Goal: Transaction & Acquisition: Subscribe to service/newsletter

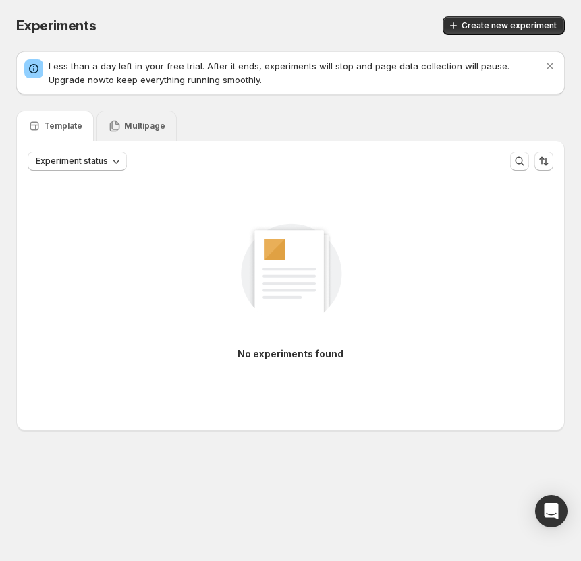
click at [131, 131] on p "Multipage" at bounding box center [144, 126] width 41 height 11
click at [68, 128] on p "Template" at bounding box center [63, 126] width 38 height 11
click at [508, 29] on span "Create new experiment" at bounding box center [508, 25] width 95 height 11
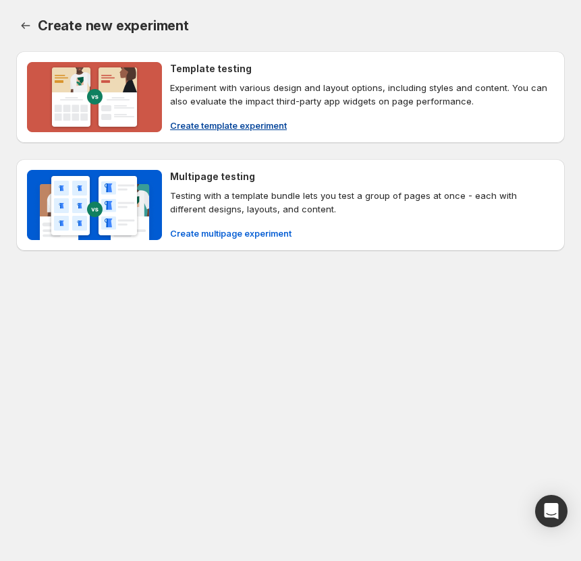
click at [227, 126] on span "Create template experiment" at bounding box center [228, 125] width 117 height 13
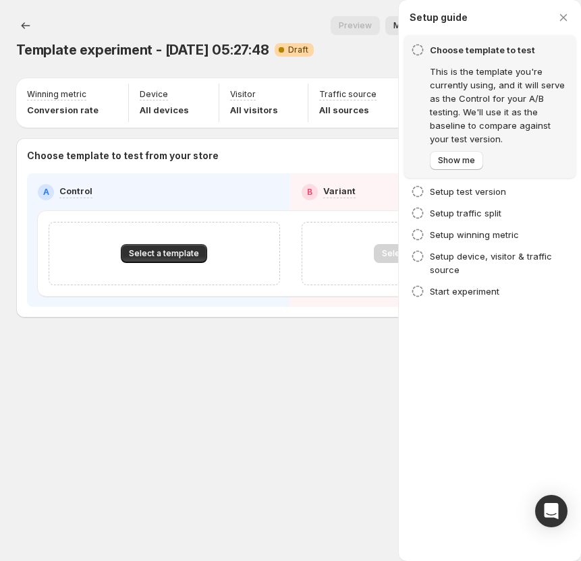
click at [231, 490] on div "Template experiment - Oct 10, 05:27:48. This page is ready Template experiment …" at bounding box center [290, 280] width 581 height 561
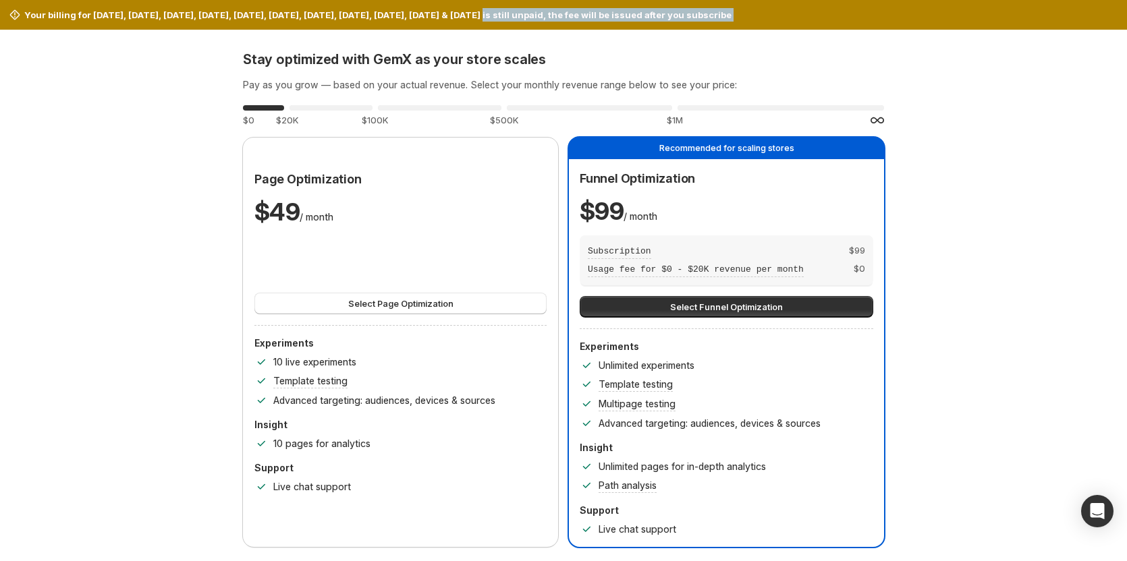
drag, startPoint x: 494, startPoint y: 19, endPoint x: 32, endPoint y: 35, distance: 461.7
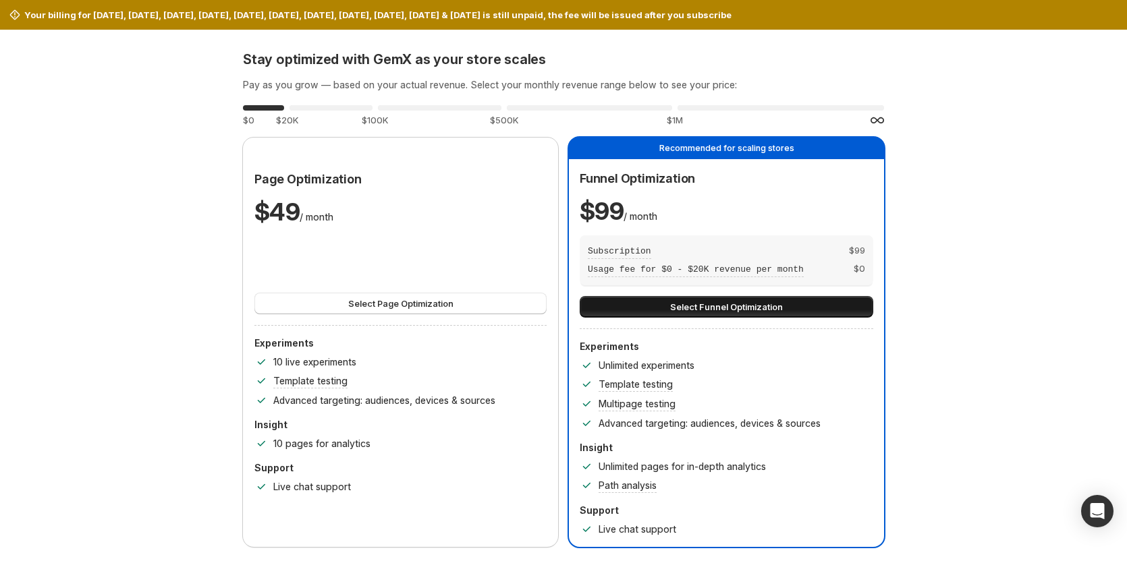
click at [697, 304] on span "Select Funnel Optimization" at bounding box center [726, 306] width 113 height 13
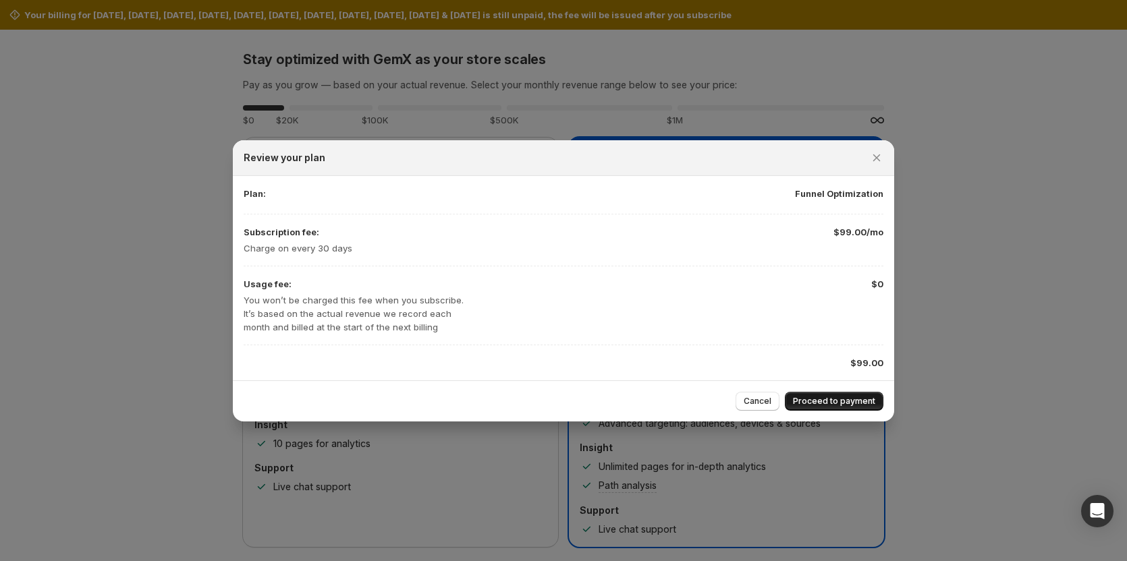
click at [823, 401] on span "Proceed to payment" at bounding box center [834, 401] width 82 height 11
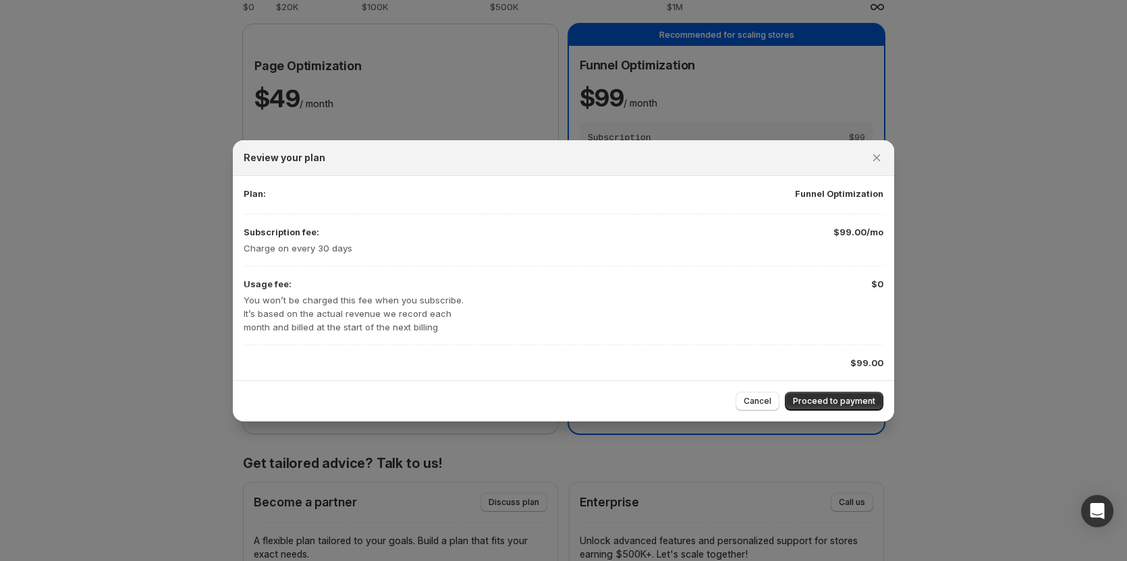
scroll to position [135, 0]
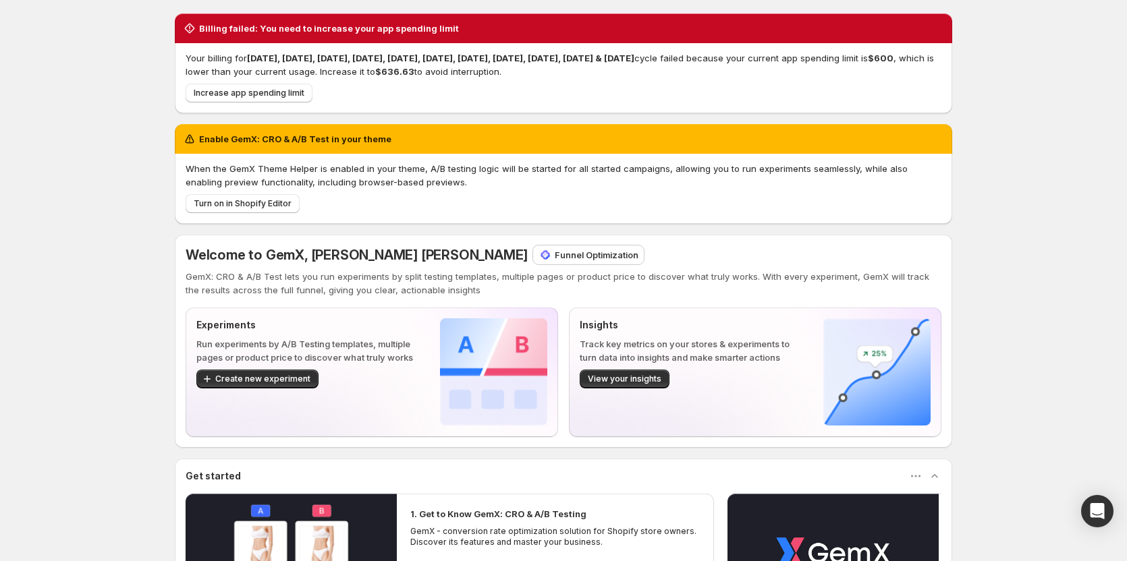
click at [103, 131] on div "Billing failed: You need to increase your app spending limit Your billing for S…" at bounding box center [563, 411] width 1127 height 823
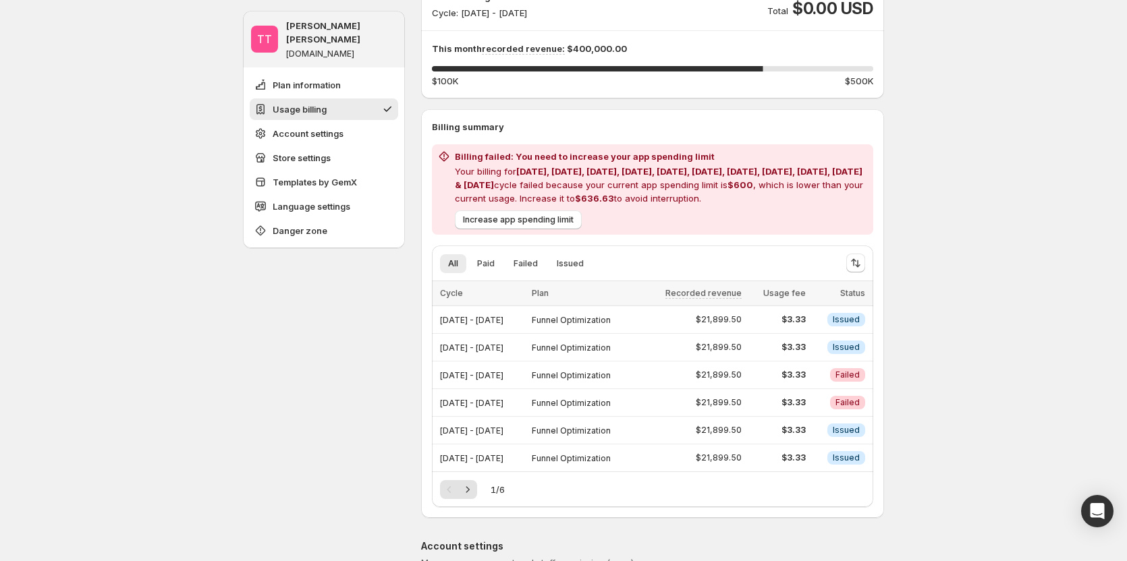
scroll to position [202, 0]
click at [474, 486] on icon "Next" at bounding box center [467, 488] width 13 height 13
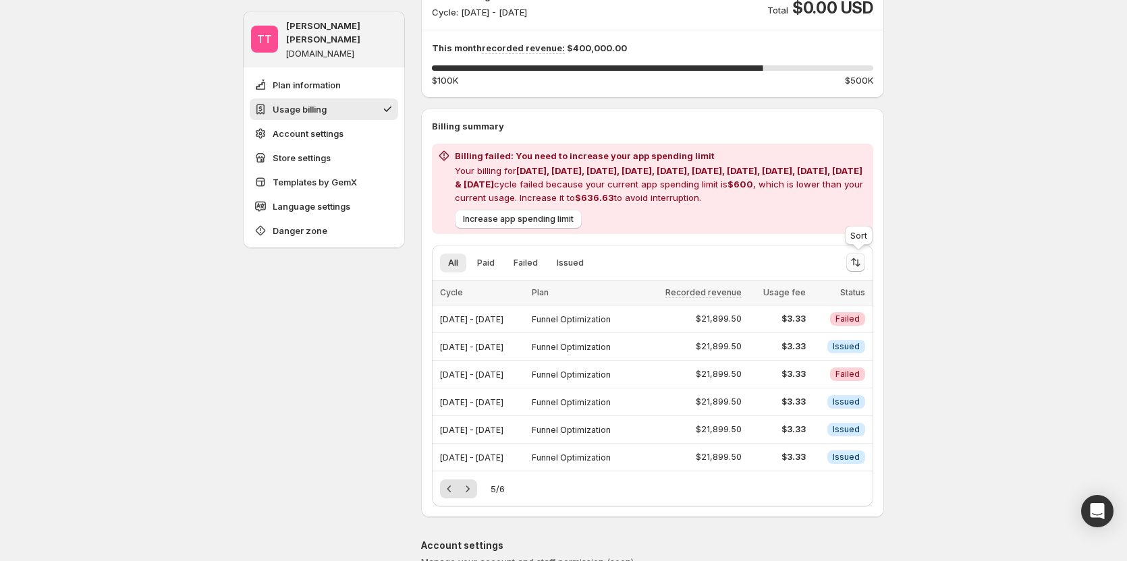
click at [857, 266] on icon "Sort the results" at bounding box center [855, 262] width 13 height 13
click at [820, 329] on span "Ascending" at bounding box center [817, 333] width 63 height 11
click at [862, 262] on icon "Sort the results" at bounding box center [855, 262] width 13 height 13
click at [466, 492] on icon "Next" at bounding box center [467, 488] width 13 height 13
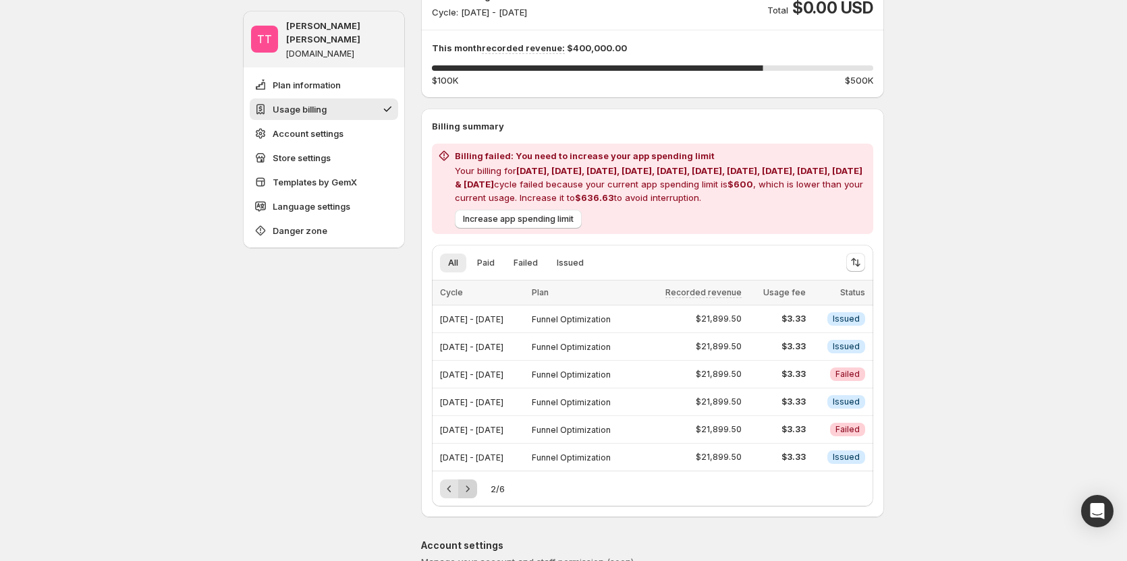
click at [468, 490] on icon "Next" at bounding box center [467, 488] width 13 height 13
click at [468, 490] on div "Pagination" at bounding box center [467, 489] width 19 height 19
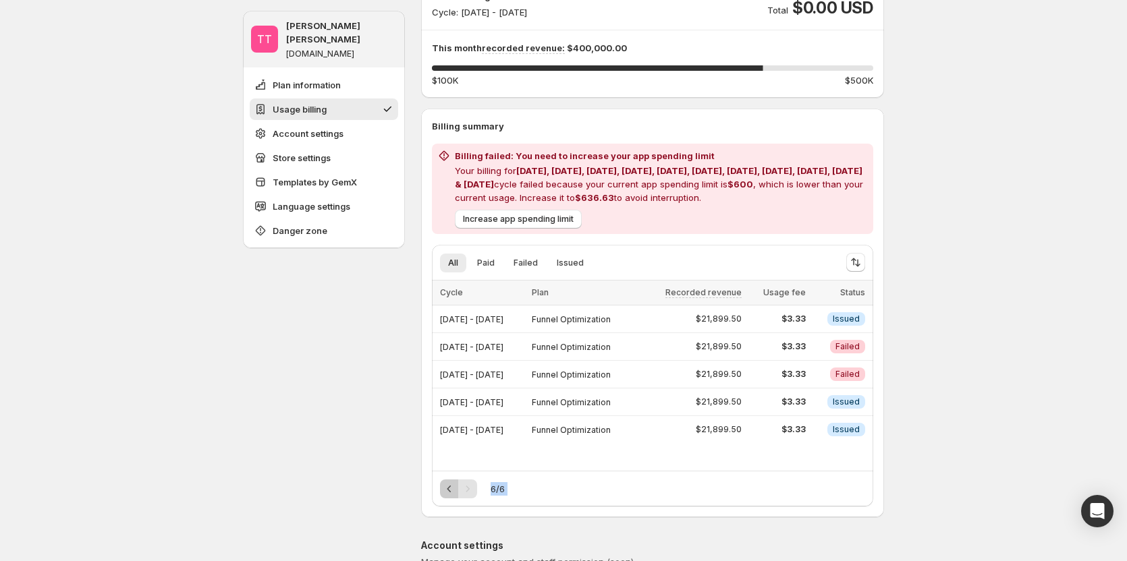
click at [451, 490] on icon "Previous" at bounding box center [449, 489] width 4 height 7
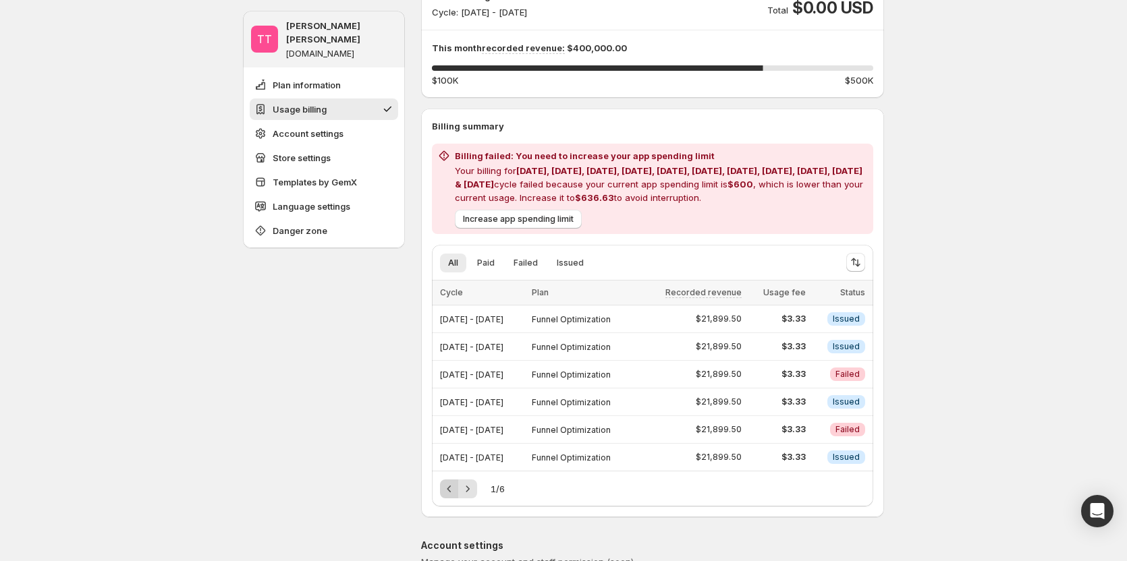
click at [452, 490] on div "Pagination" at bounding box center [449, 489] width 19 height 19
click at [859, 258] on icon "Sort the results" at bounding box center [855, 262] width 13 height 13
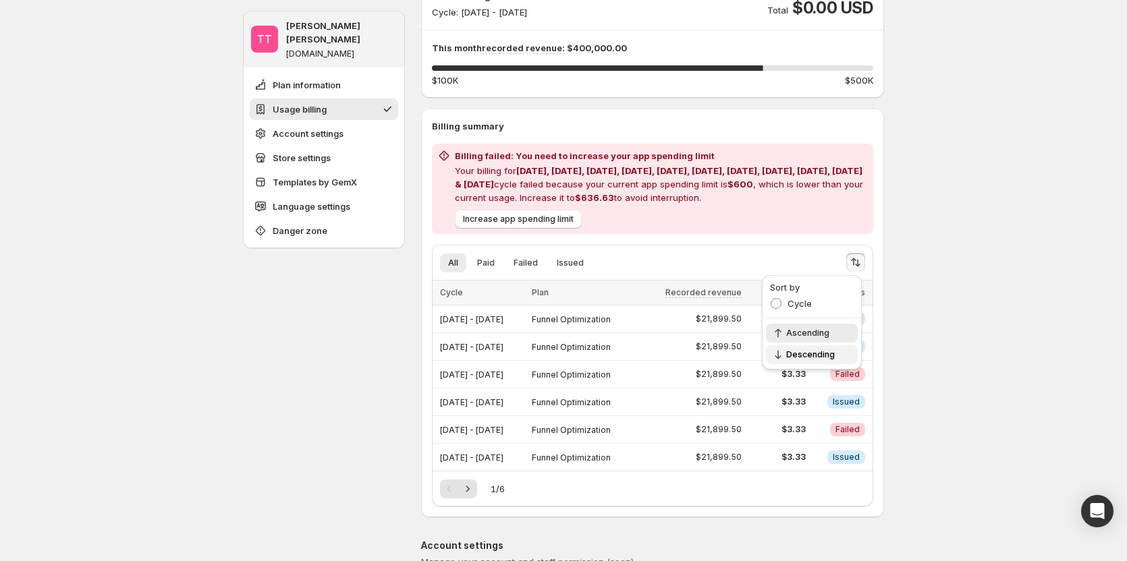
click at [805, 356] on span "Descending" at bounding box center [817, 354] width 63 height 11
click at [860, 271] on button "Sort the results" at bounding box center [855, 262] width 19 height 19
click at [816, 335] on span "Ascending" at bounding box center [817, 333] width 63 height 11
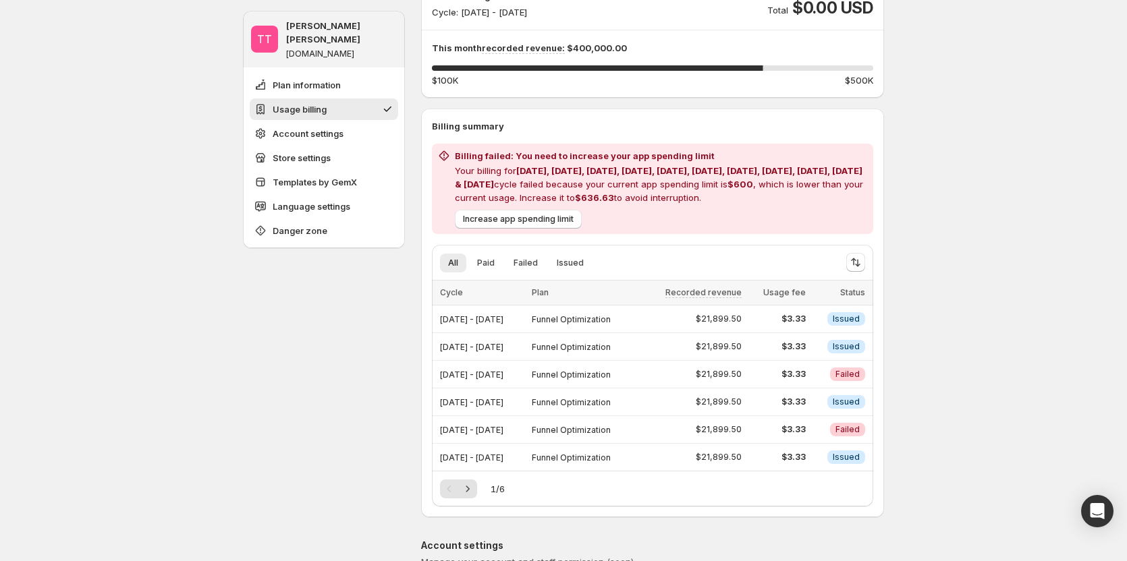
click at [490, 253] on div "All Paid Failed Issued More views All Paid Failed Issued More views" at bounding box center [633, 263] width 403 height 30
click at [491, 259] on span "Paid" at bounding box center [486, 263] width 18 height 11
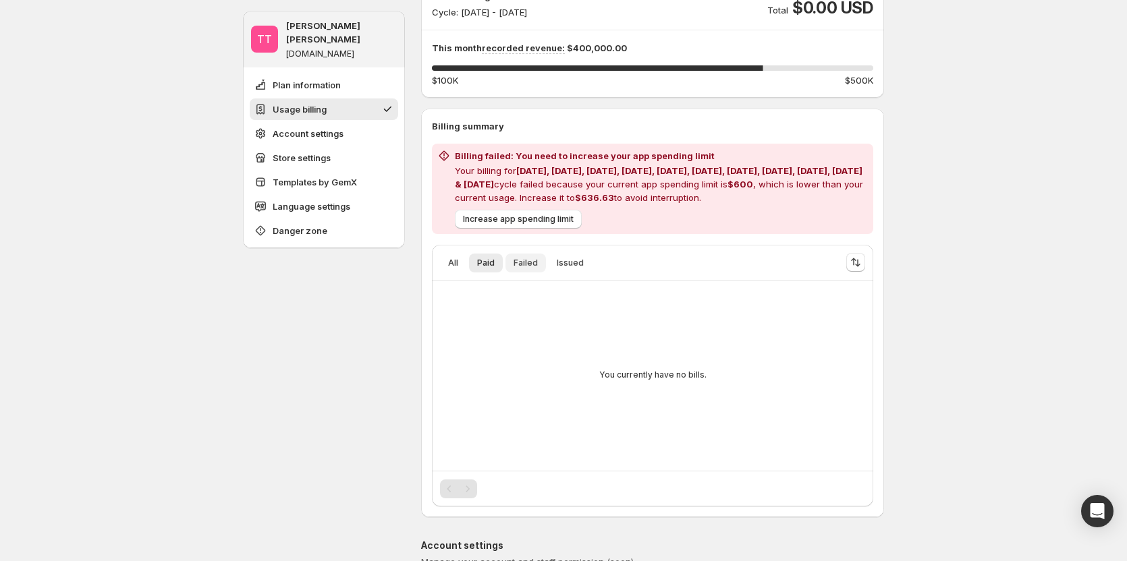
click at [541, 271] on button "Failed" at bounding box center [525, 263] width 40 height 19
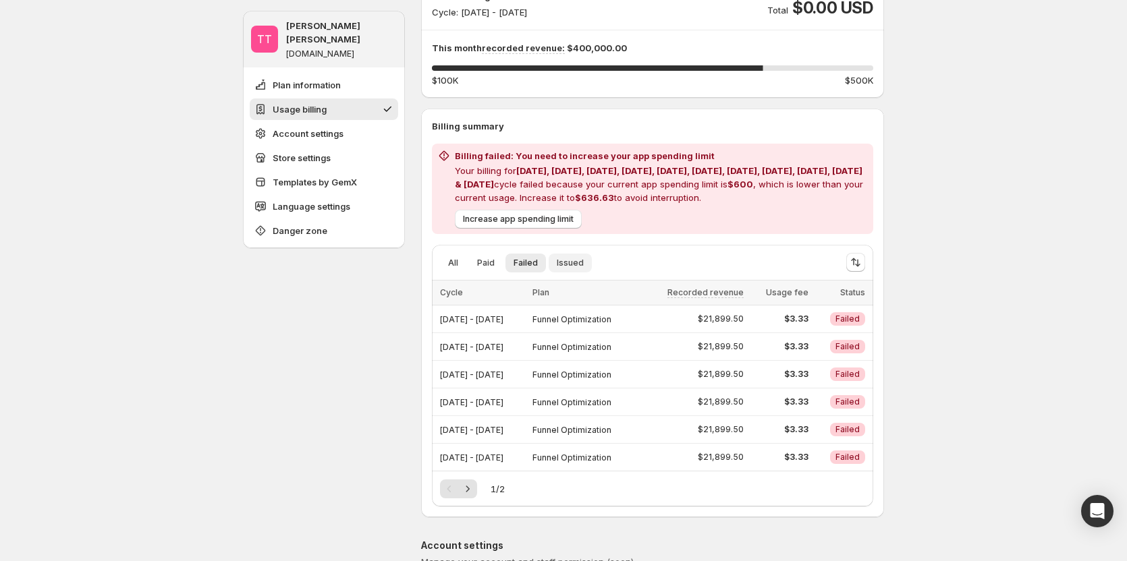
click at [573, 269] on button "Issued" at bounding box center [569, 263] width 43 height 19
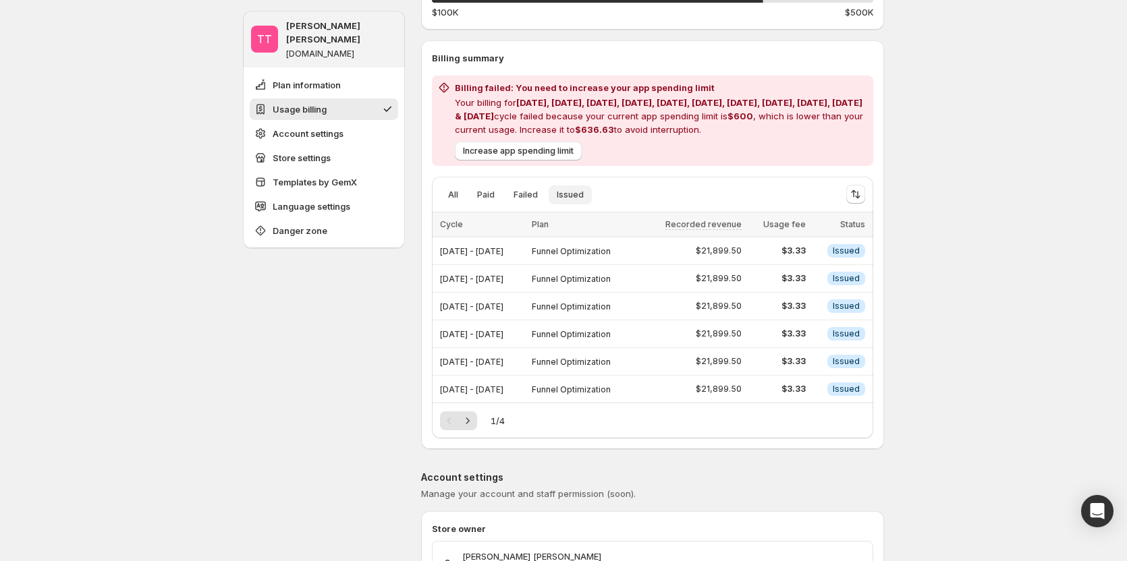
scroll to position [270, 0]
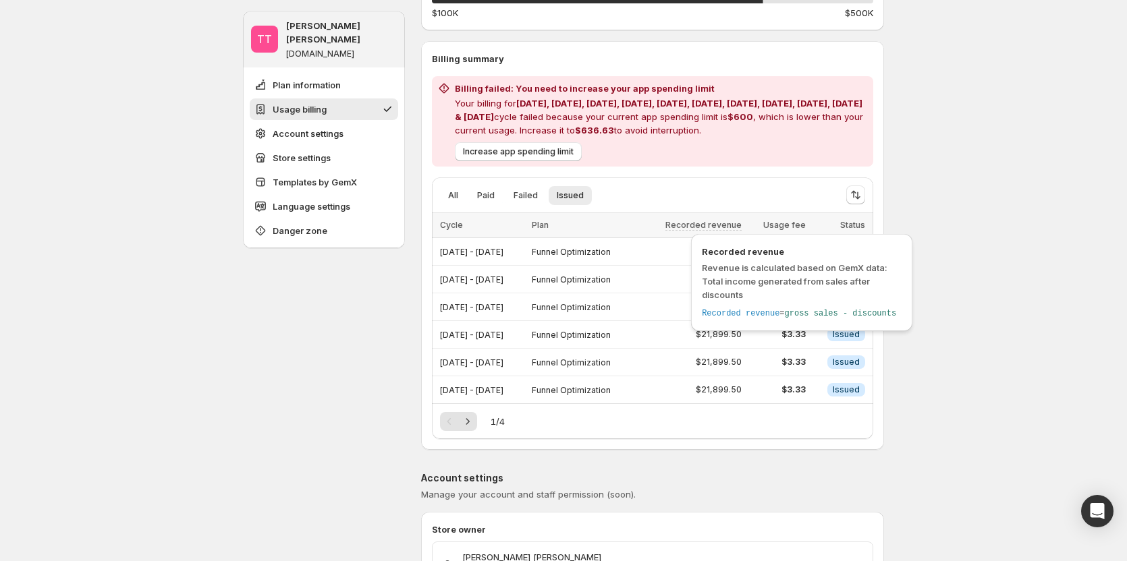
click at [739, 221] on span "Recorded revenue" at bounding box center [703, 225] width 76 height 11
click at [741, 222] on span "Recorded revenue" at bounding box center [703, 225] width 76 height 11
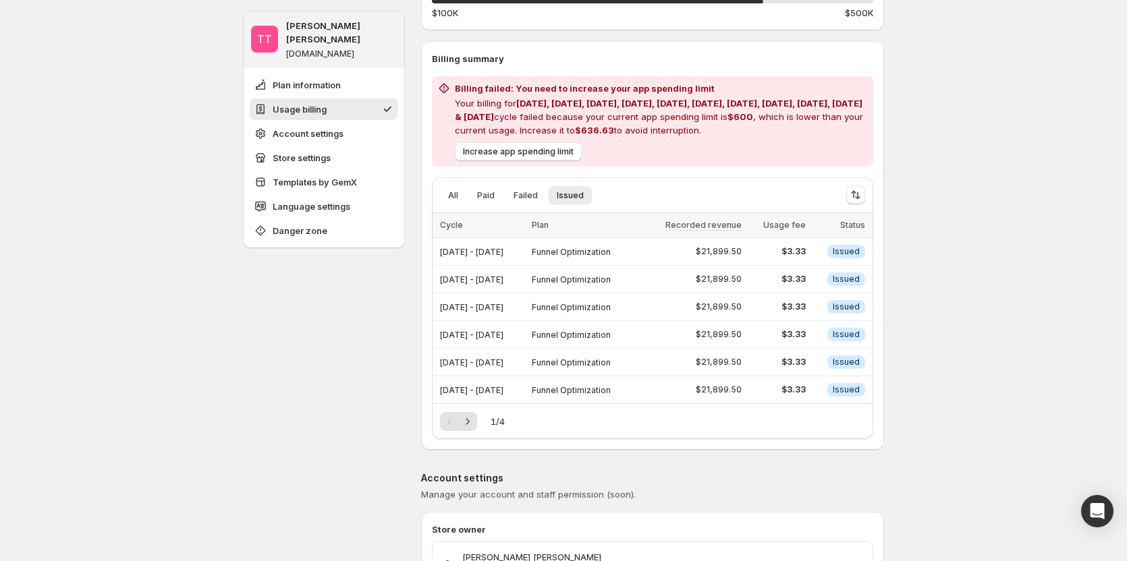
drag, startPoint x: 1006, startPoint y: 310, endPoint x: 900, endPoint y: 181, distance: 166.8
click at [856, 200] on icon "Sort the results" at bounding box center [855, 194] width 13 height 13
click at [799, 241] on span "Cycle" at bounding box center [799, 236] width 24 height 11
click at [805, 287] on span "Descending" at bounding box center [817, 287] width 63 height 11
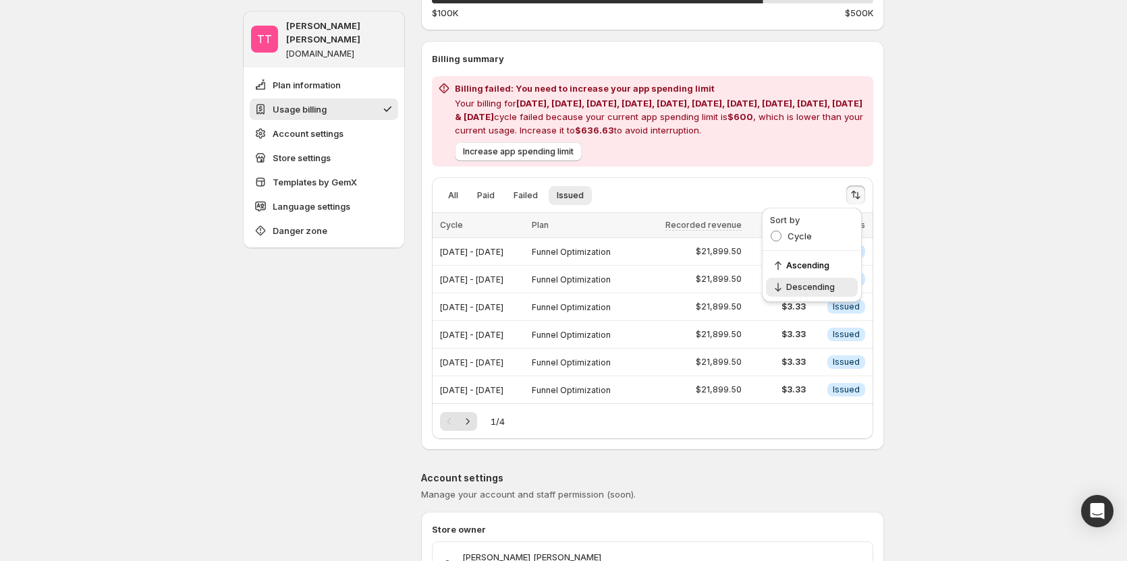
click at [458, 196] on span "All" at bounding box center [453, 195] width 10 height 11
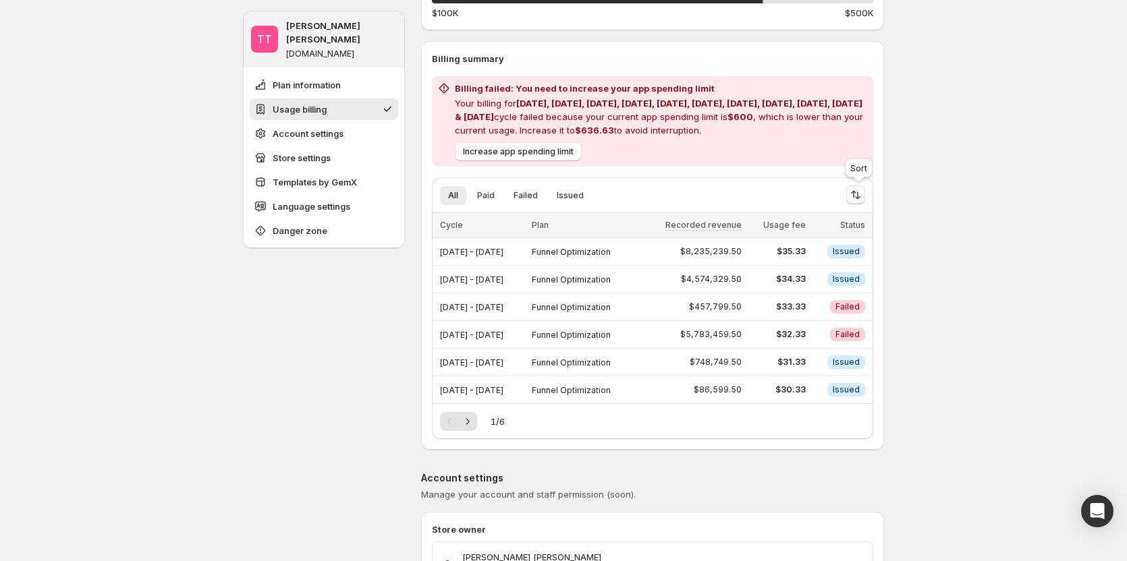
click at [862, 194] on icon "Sort the results" at bounding box center [855, 194] width 13 height 13
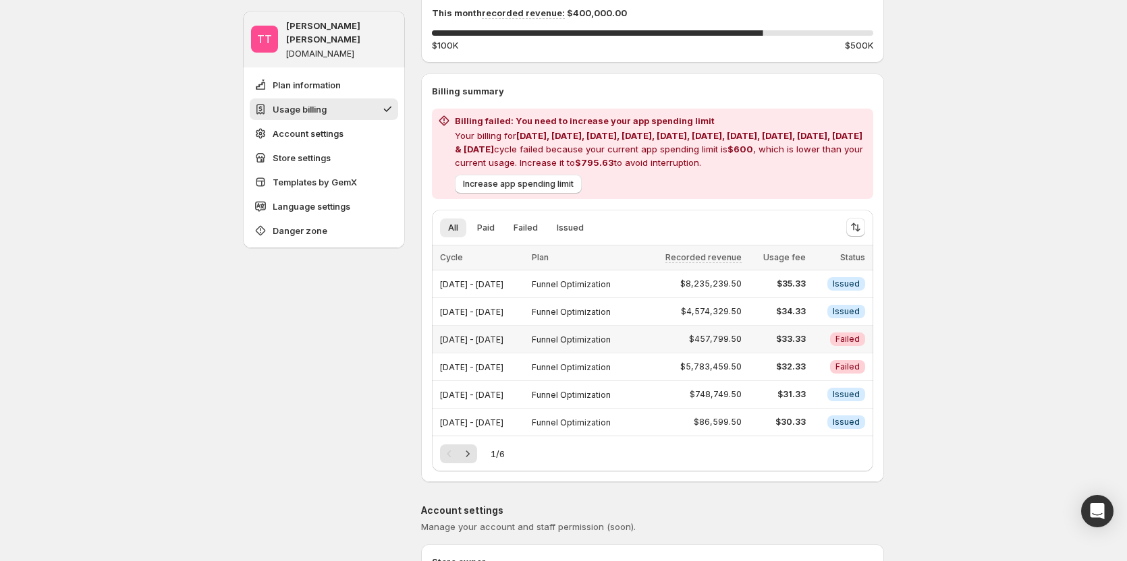
scroll to position [270, 0]
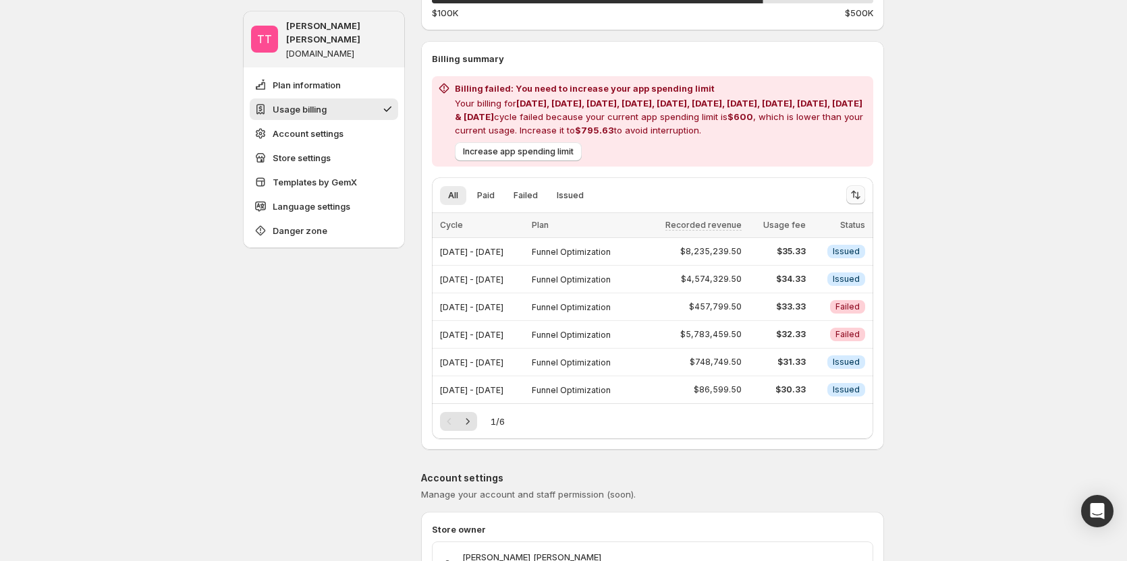
click at [860, 196] on icon "Sort the results" at bounding box center [855, 194] width 13 height 13
click at [809, 269] on span "Ascending" at bounding box center [817, 265] width 63 height 11
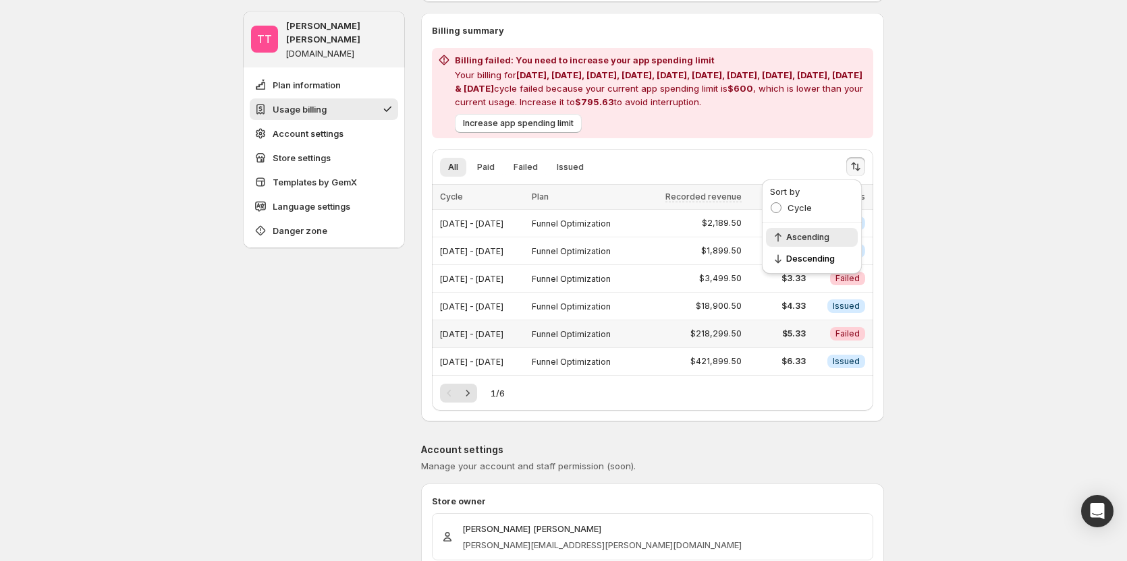
scroll to position [337, 0]
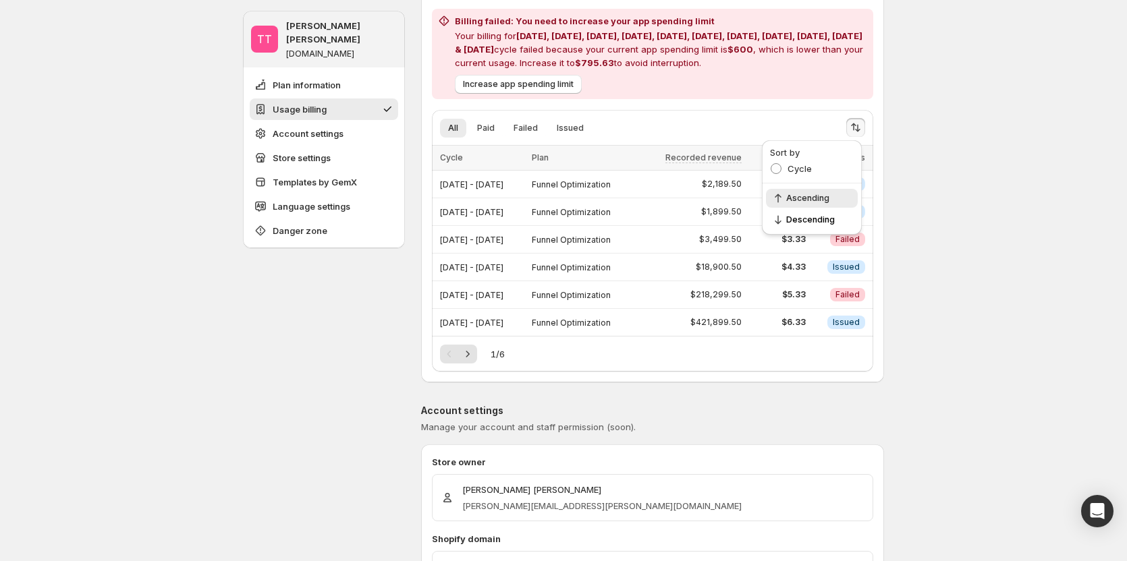
click at [472, 354] on icon "Next" at bounding box center [467, 353] width 13 height 13
click at [472, 354] on div "Pagination" at bounding box center [467, 354] width 19 height 19
click at [472, 354] on icon "Next" at bounding box center [467, 353] width 13 height 13
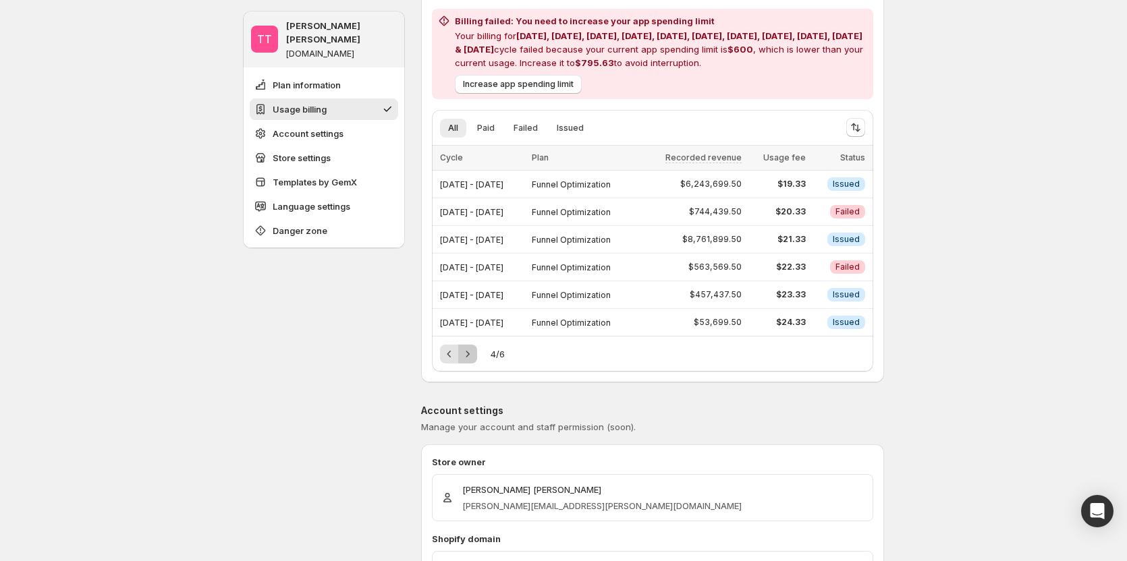
click at [472, 354] on icon "Next" at bounding box center [467, 353] width 13 height 13
click at [472, 354] on div "Pagination" at bounding box center [467, 354] width 19 height 19
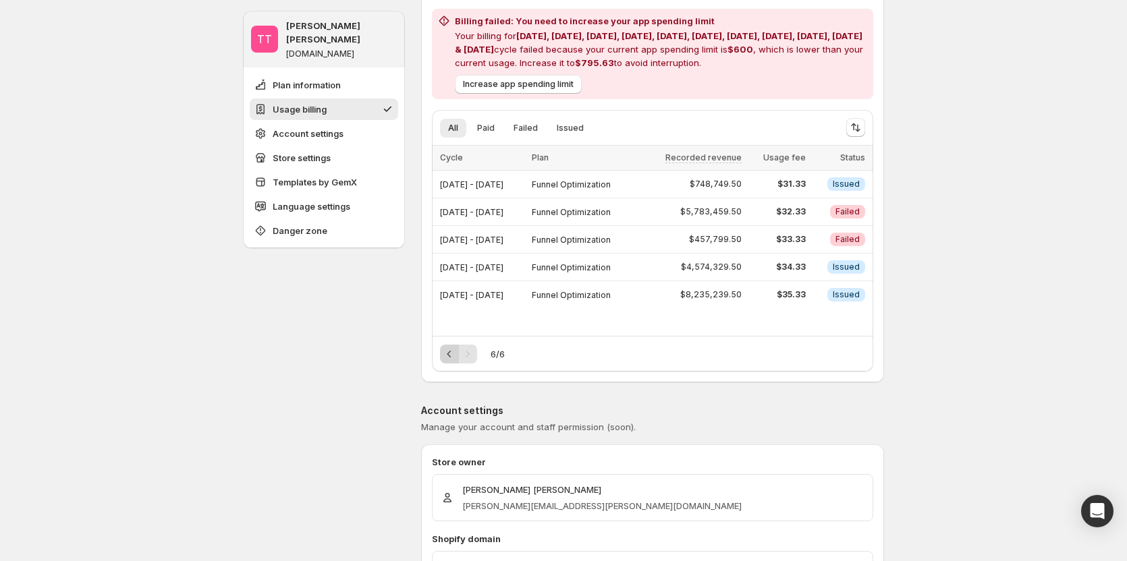
click at [453, 350] on icon "Previous" at bounding box center [449, 353] width 13 height 13
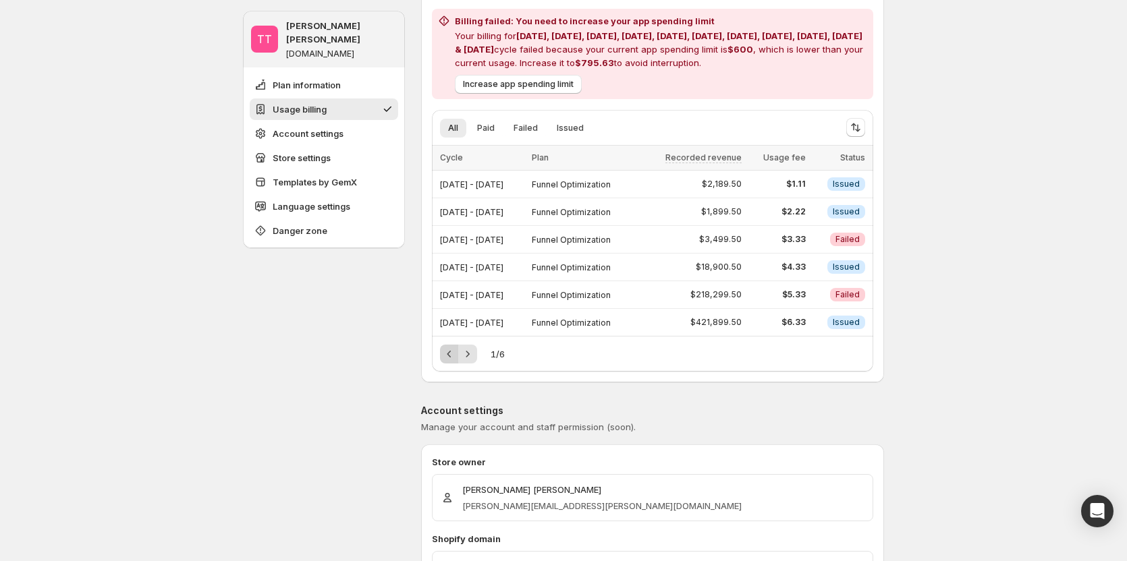
click at [453, 350] on div "Pagination" at bounding box center [449, 354] width 19 height 19
click at [474, 360] on icon "Next" at bounding box center [467, 353] width 13 height 13
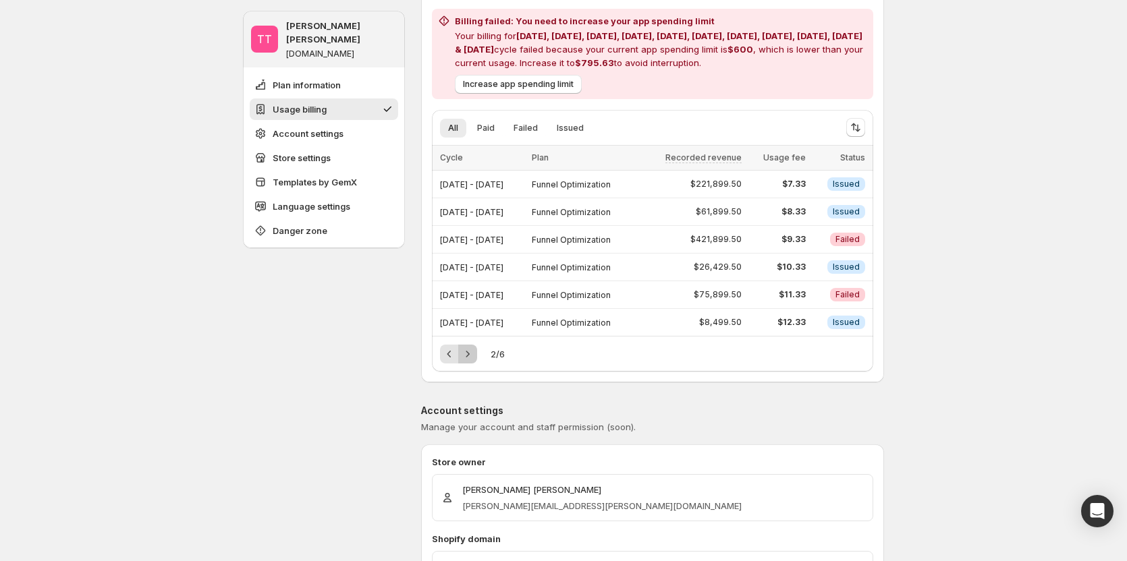
click at [474, 360] on icon "Next" at bounding box center [467, 353] width 13 height 13
click at [474, 360] on div "Pagination" at bounding box center [467, 354] width 19 height 19
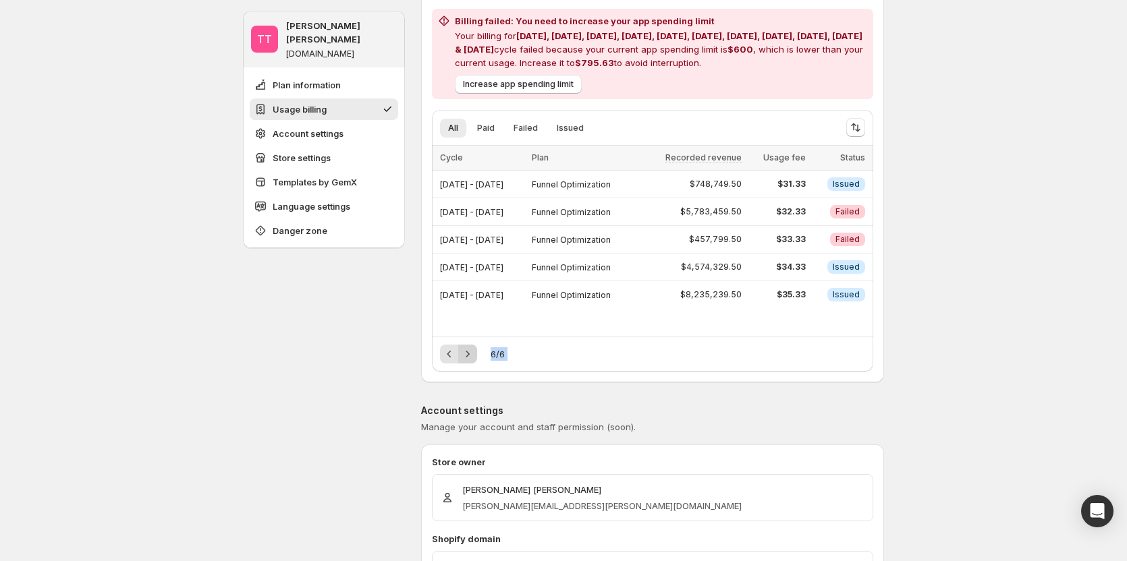
click at [474, 360] on div "Pagination" at bounding box center [467, 354] width 19 height 19
click at [451, 356] on icon "Previous" at bounding box center [449, 354] width 4 height 7
click at [470, 351] on icon "Next" at bounding box center [467, 353] width 13 height 13
click at [450, 354] on icon "Previous" at bounding box center [449, 353] width 13 height 13
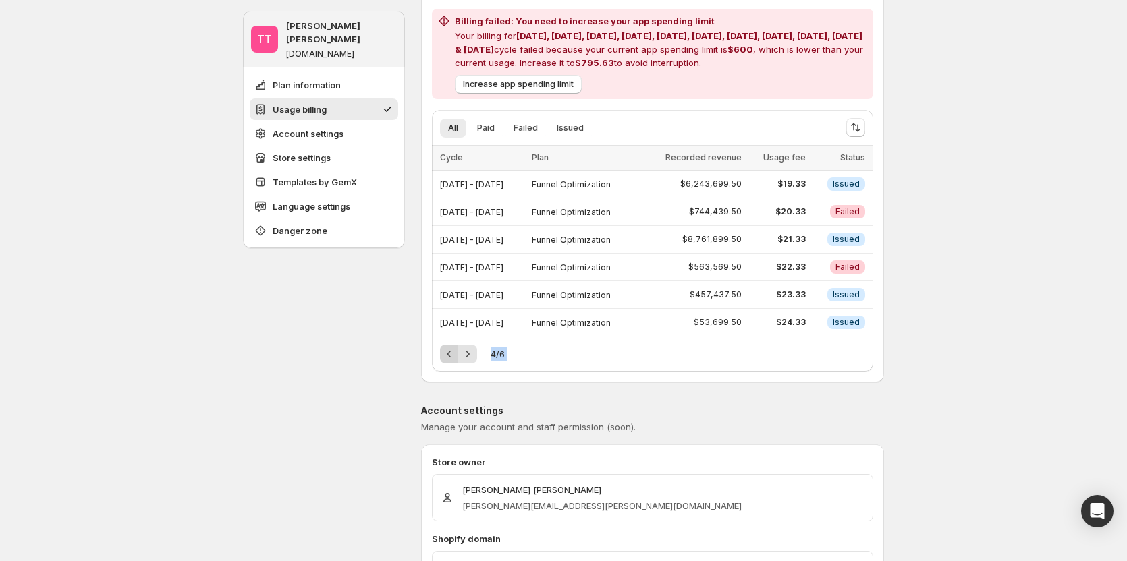
click at [450, 354] on icon "Previous" at bounding box center [449, 353] width 13 height 13
click at [450, 354] on div "Pagination" at bounding box center [449, 354] width 19 height 19
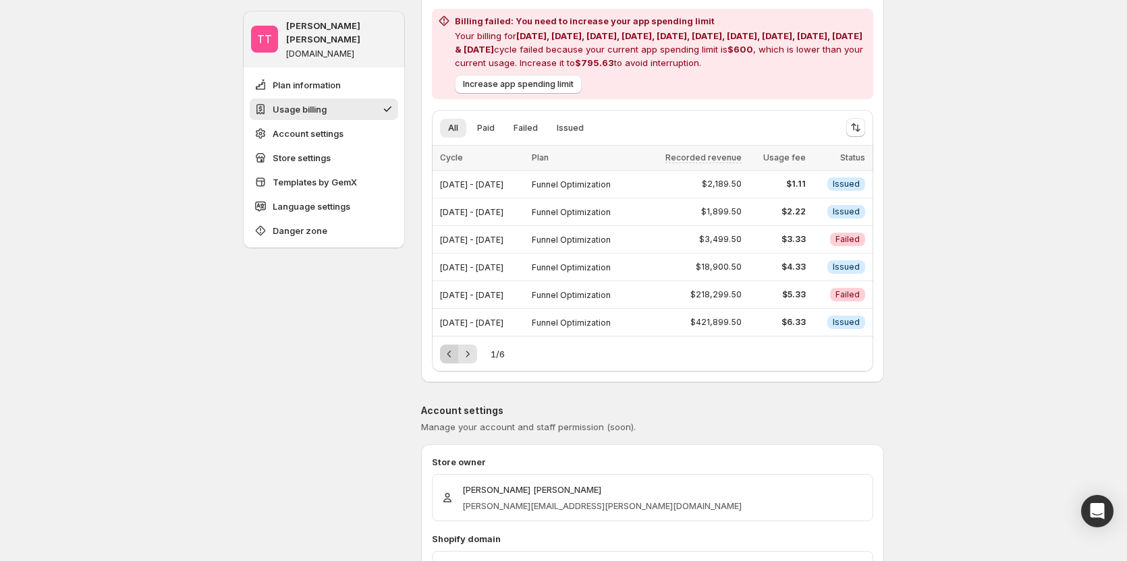
click at [450, 354] on div "Pagination" at bounding box center [449, 354] width 19 height 19
click at [465, 355] on icon "Next" at bounding box center [467, 353] width 13 height 13
click at [853, 125] on icon "Sort the results" at bounding box center [855, 127] width 13 height 13
click at [810, 220] on span "Descending" at bounding box center [817, 220] width 63 height 11
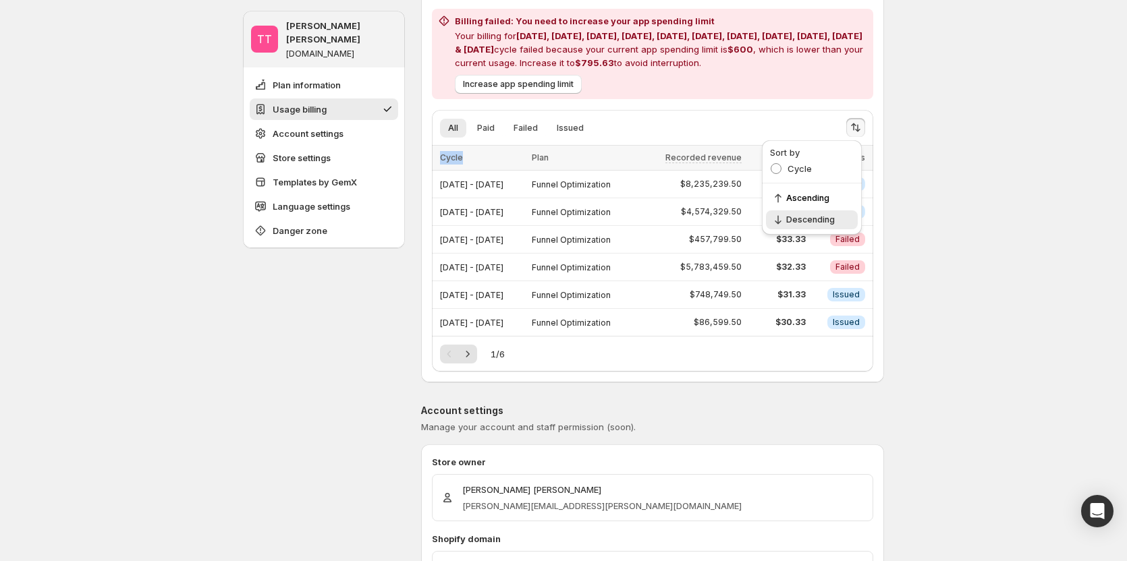
drag, startPoint x: 468, startPoint y: 161, endPoint x: 445, endPoint y: 156, distance: 22.8
click at [445, 156] on div "Cycle" at bounding box center [482, 157] width 84 height 13
drag, startPoint x: 447, startPoint y: 157, endPoint x: 386, endPoint y: 278, distance: 135.8
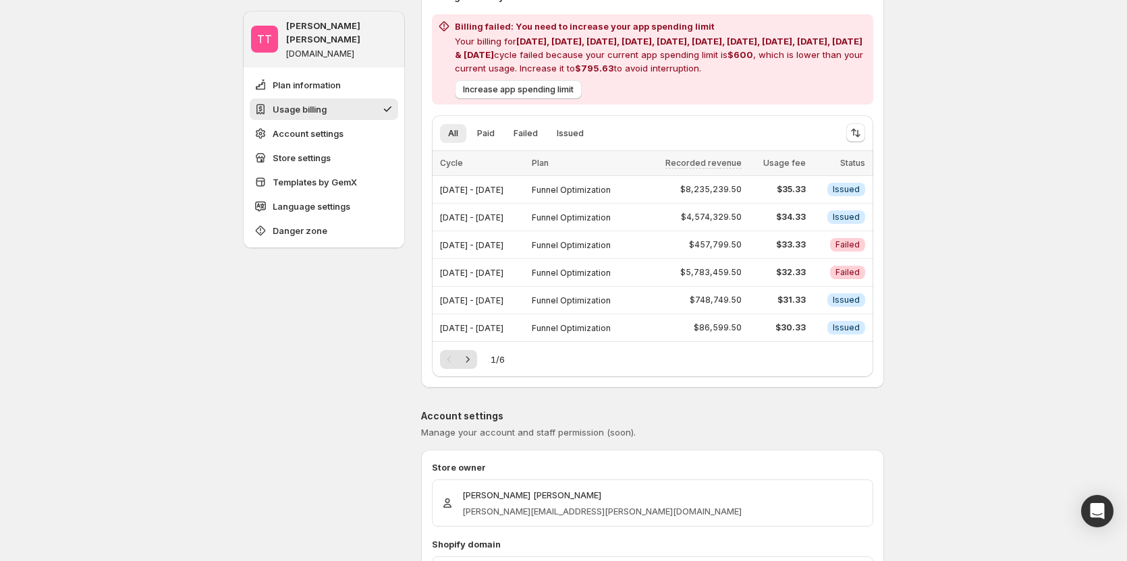
scroll to position [270, 0]
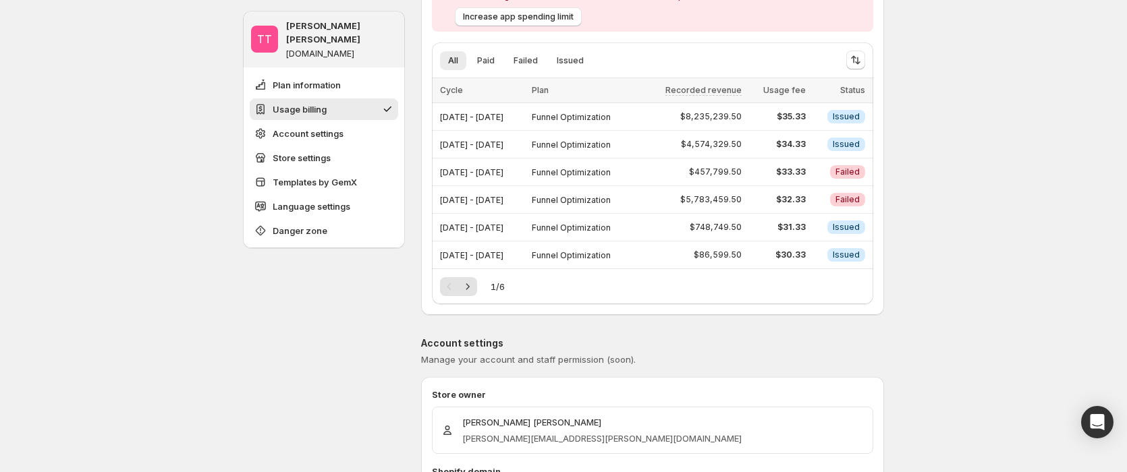
scroll to position [337, 0]
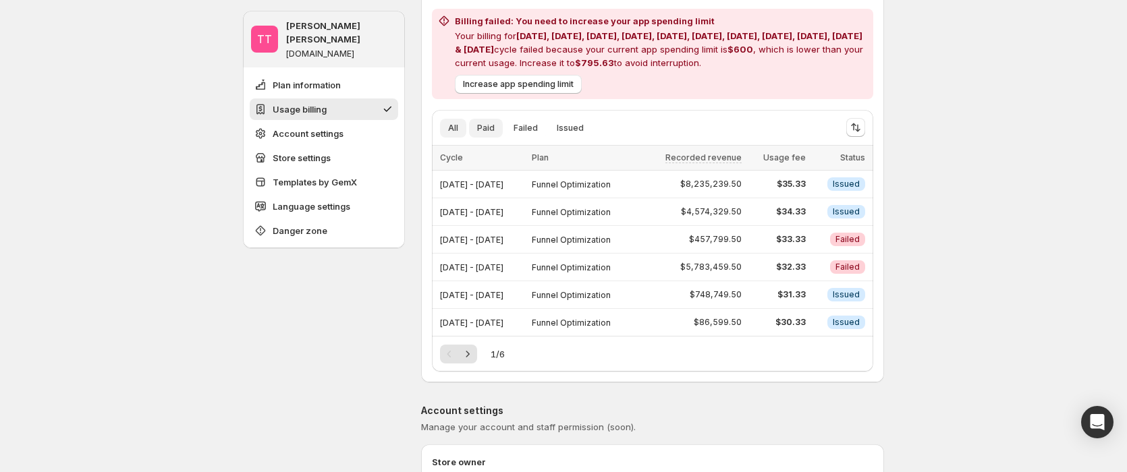
click at [491, 130] on span "Paid" at bounding box center [486, 128] width 18 height 11
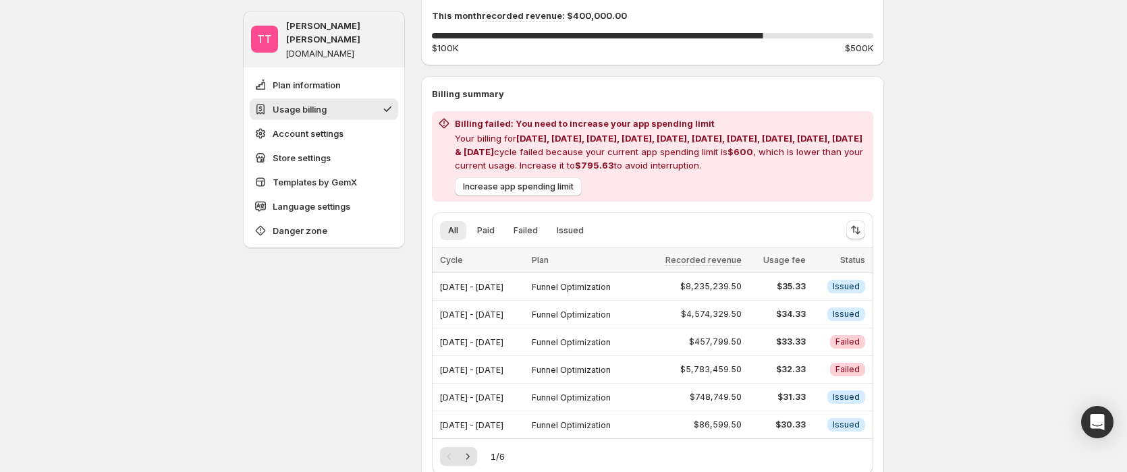
scroll to position [270, 0]
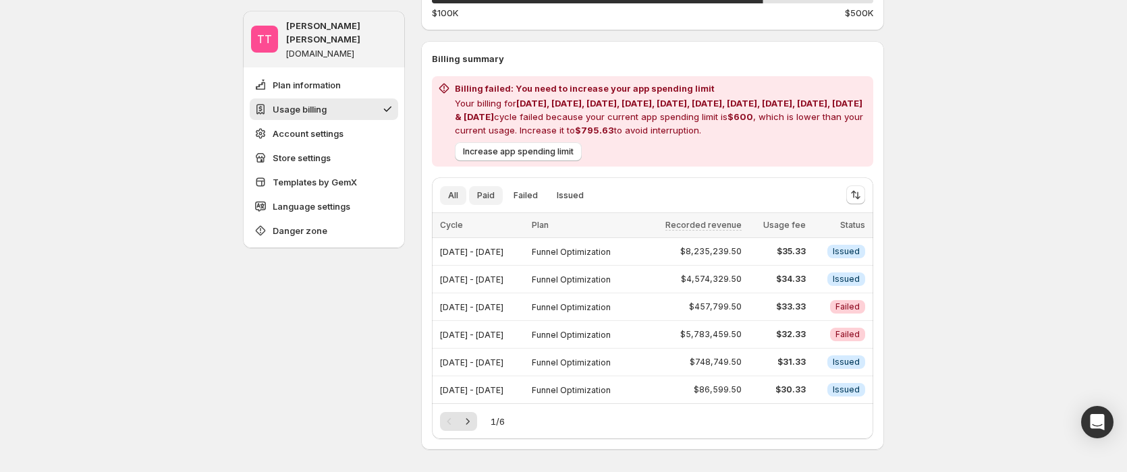
click at [489, 194] on span "Paid" at bounding box center [486, 195] width 18 height 11
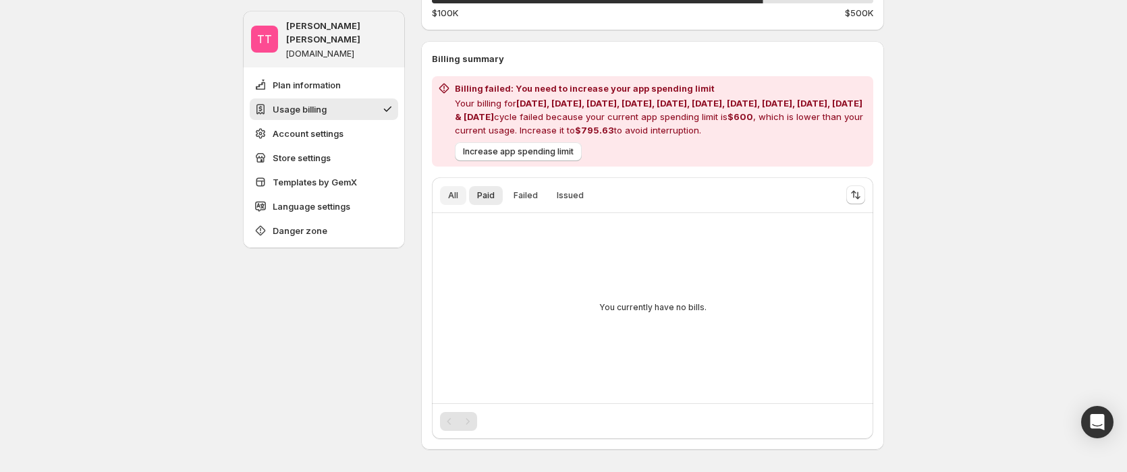
click at [459, 202] on button "All" at bounding box center [453, 195] width 26 height 19
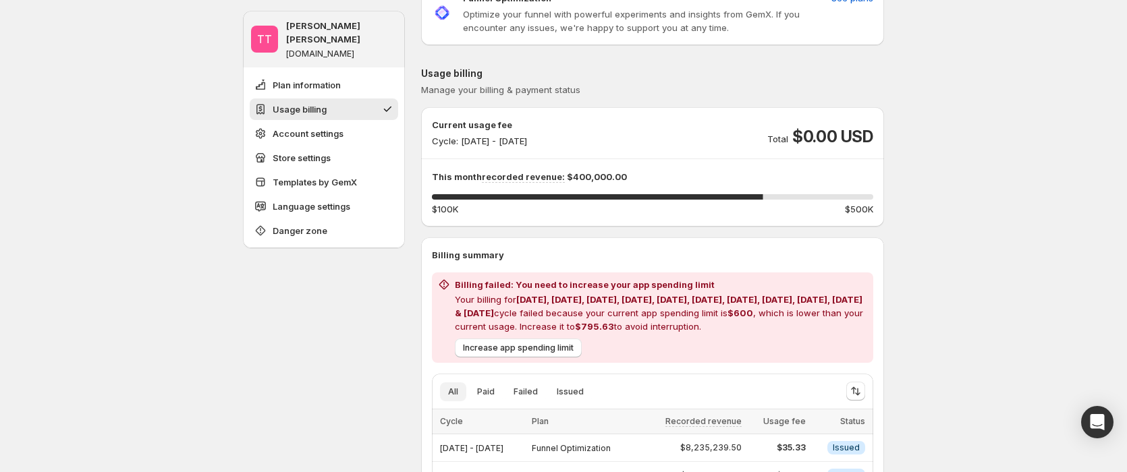
scroll to position [0, 0]
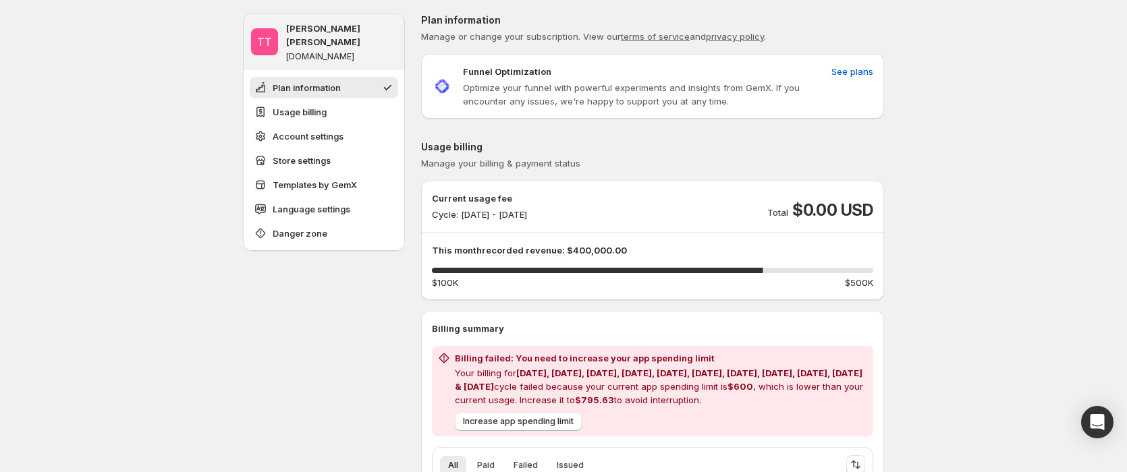
click at [456, 161] on span "Manage your billing & payment status" at bounding box center [500, 163] width 159 height 11
copy span "Manage your billing & payment status"
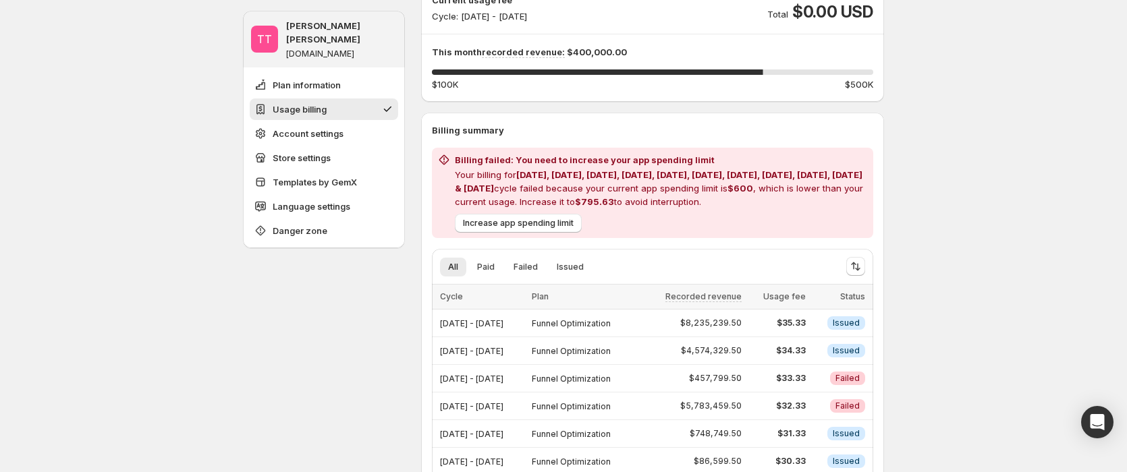
scroll to position [202, 0]
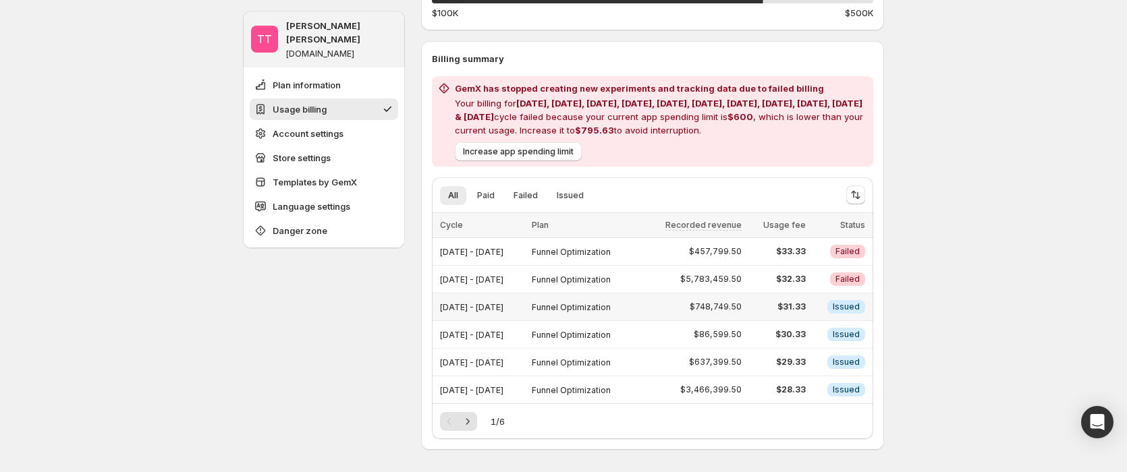
scroll to position [337, 0]
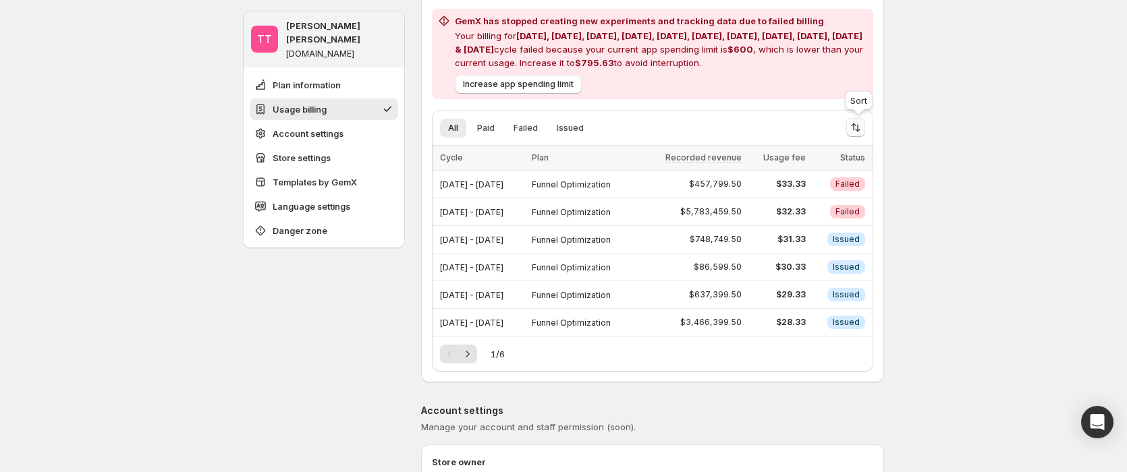
click at [862, 134] on icon "Sort the results" at bounding box center [855, 127] width 13 height 13
click at [797, 195] on span "Ascending" at bounding box center [817, 198] width 63 height 11
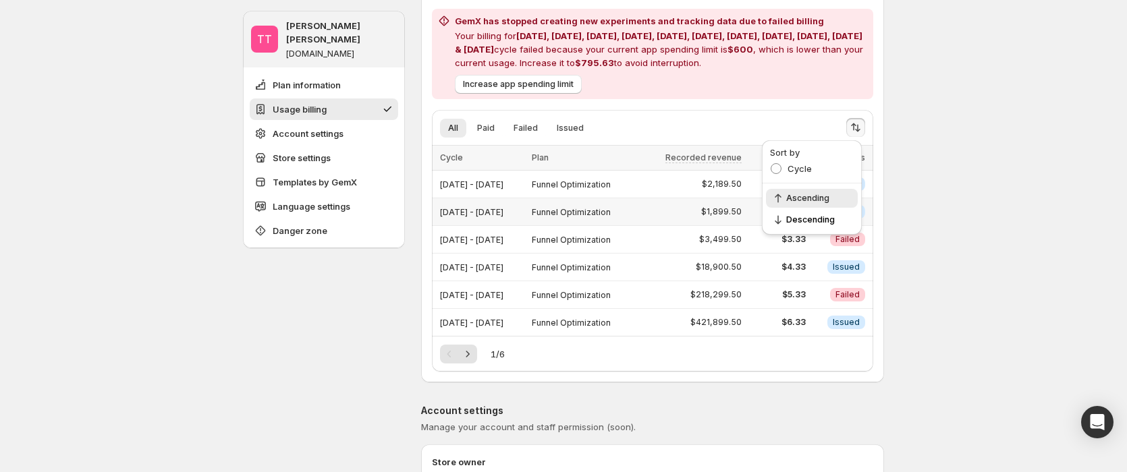
drag, startPoint x: 832, startPoint y: 194, endPoint x: 685, endPoint y: 208, distance: 147.7
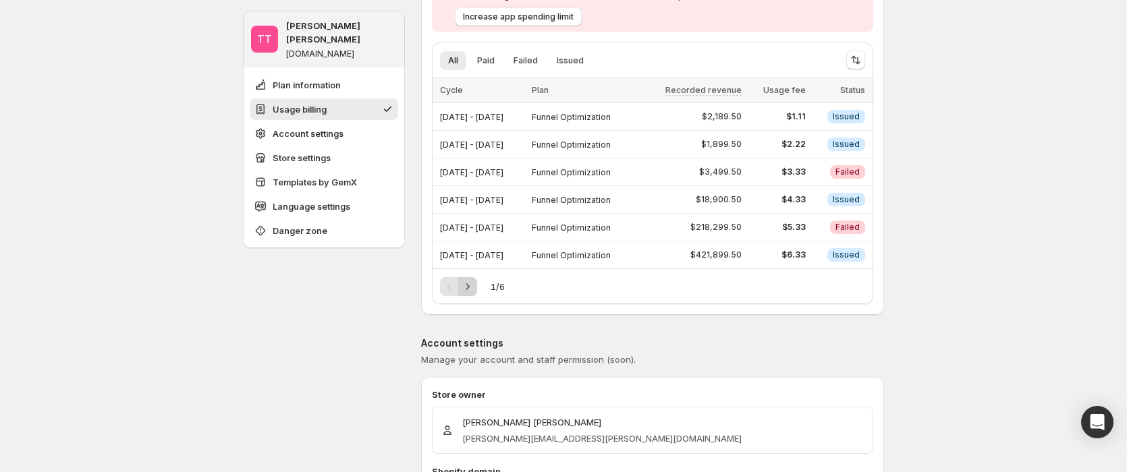
click at [470, 287] on icon "Next" at bounding box center [467, 286] width 3 height 6
click at [448, 283] on icon "Previous" at bounding box center [449, 286] width 13 height 13
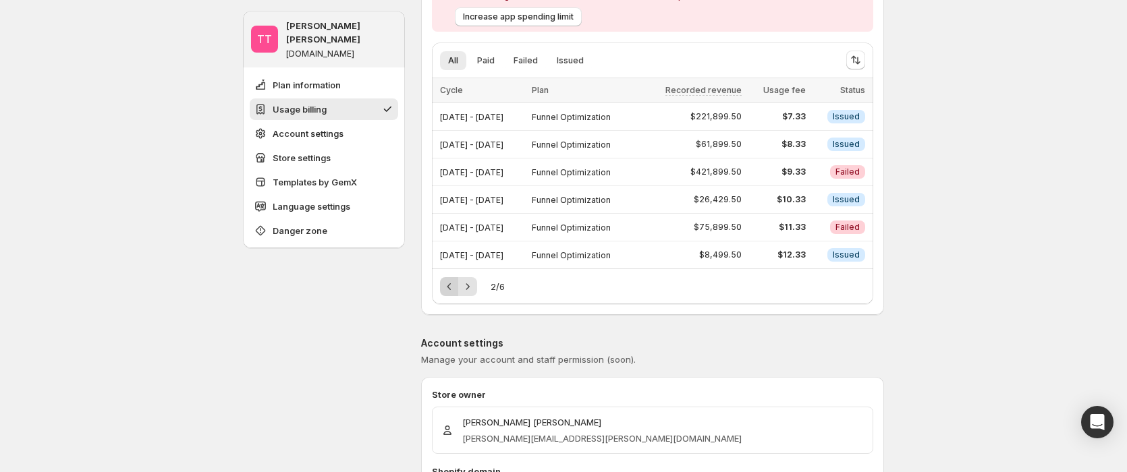
click at [448, 283] on icon "Previous" at bounding box center [449, 286] width 13 height 13
click at [448, 283] on div "Pagination" at bounding box center [449, 286] width 19 height 19
click at [474, 283] on icon "Next" at bounding box center [467, 286] width 13 height 13
click at [453, 288] on icon "Previous" at bounding box center [449, 286] width 13 height 13
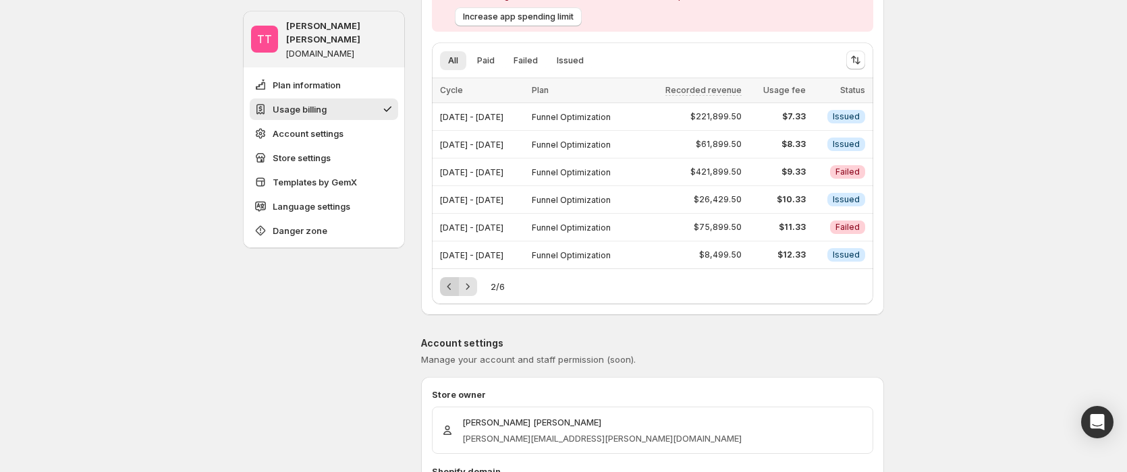
click at [453, 288] on icon "Previous" at bounding box center [449, 286] width 13 height 13
click at [474, 283] on icon "Next" at bounding box center [467, 286] width 13 height 13
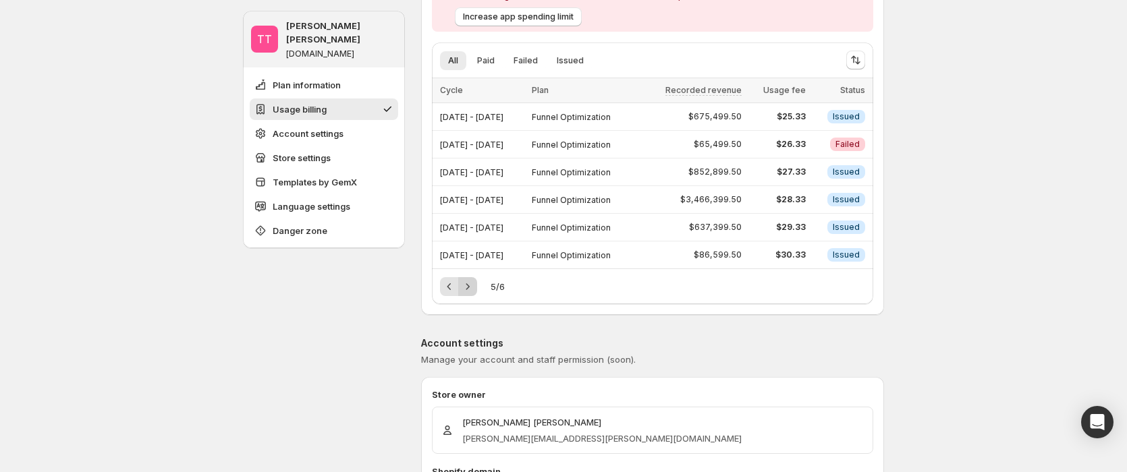
click at [474, 283] on icon "Next" at bounding box center [467, 286] width 13 height 13
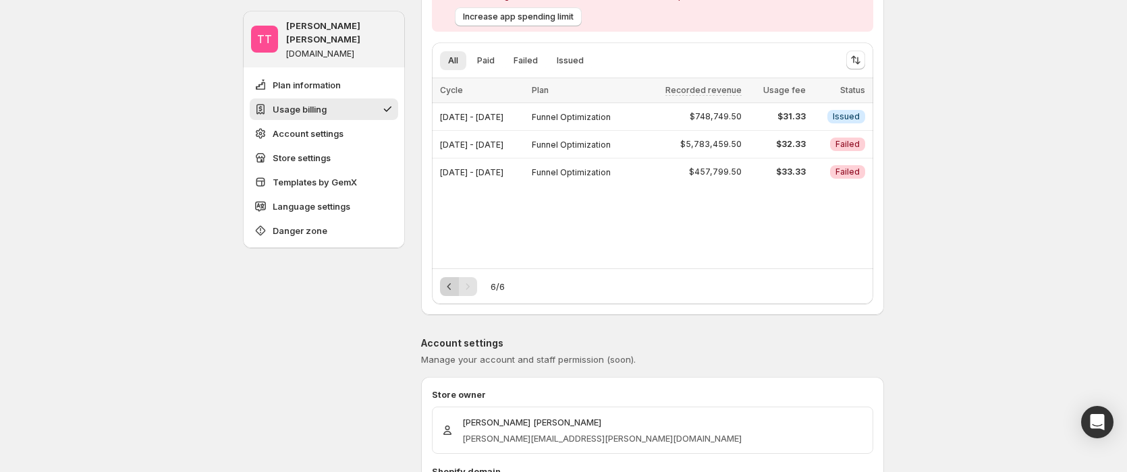
click at [455, 288] on icon "Previous" at bounding box center [449, 286] width 13 height 13
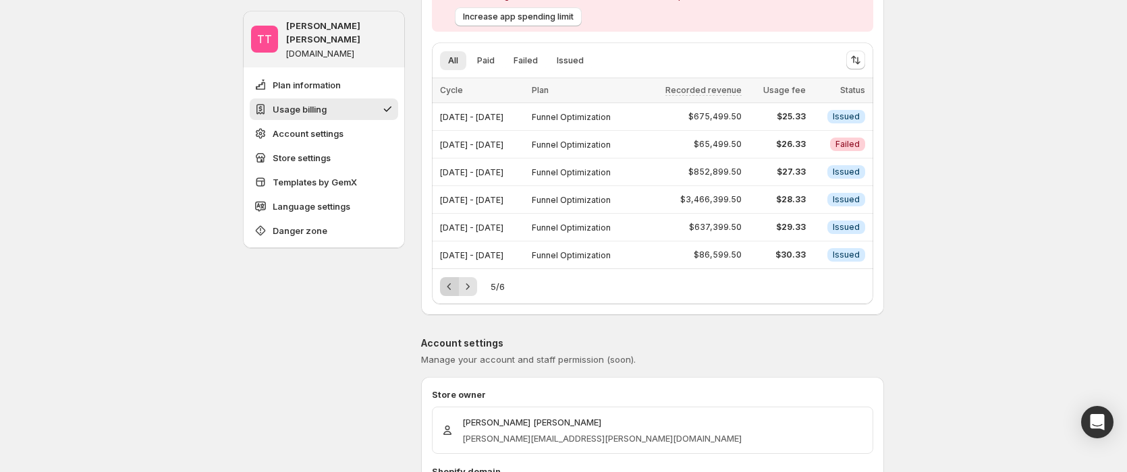
click at [455, 288] on icon "Previous" at bounding box center [449, 286] width 13 height 13
click at [455, 288] on div "Pagination" at bounding box center [449, 286] width 19 height 19
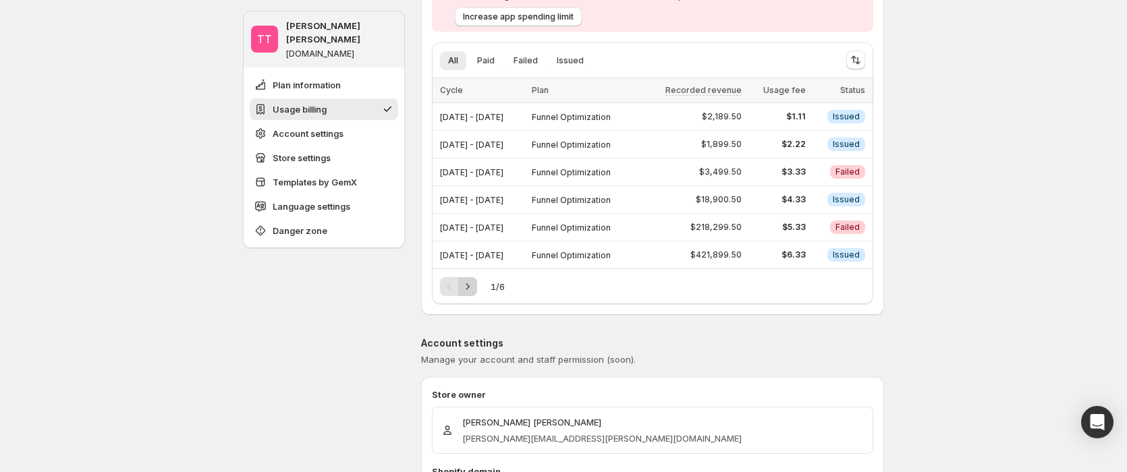
click at [467, 290] on icon "Next" at bounding box center [467, 286] width 13 height 13
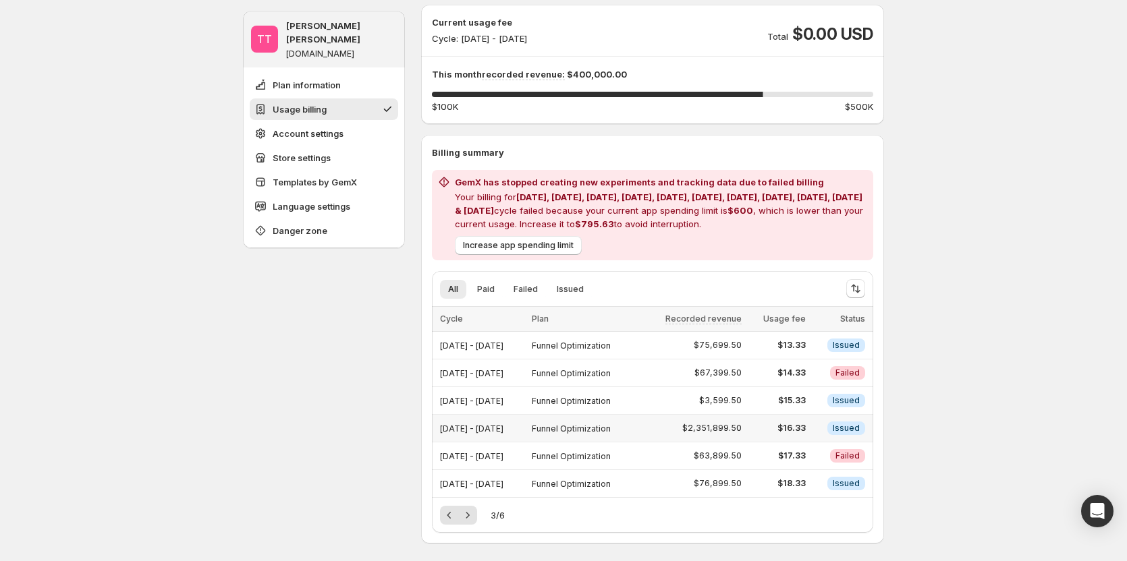
scroll to position [270, 0]
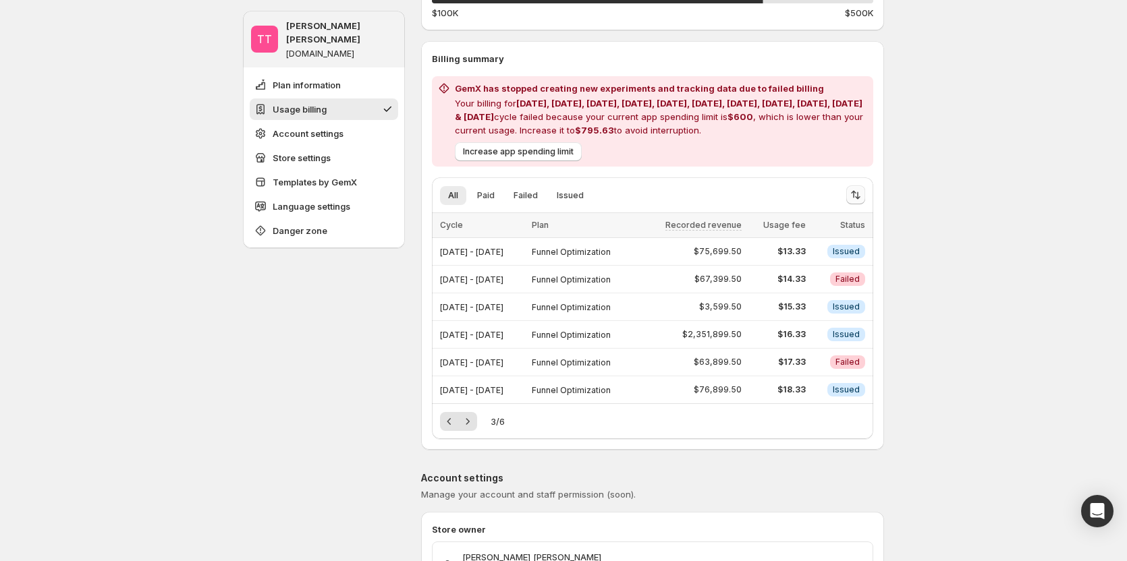
click at [862, 194] on icon "Sort the results" at bounding box center [855, 194] width 13 height 13
click at [813, 289] on span "Descending" at bounding box center [817, 287] width 63 height 11
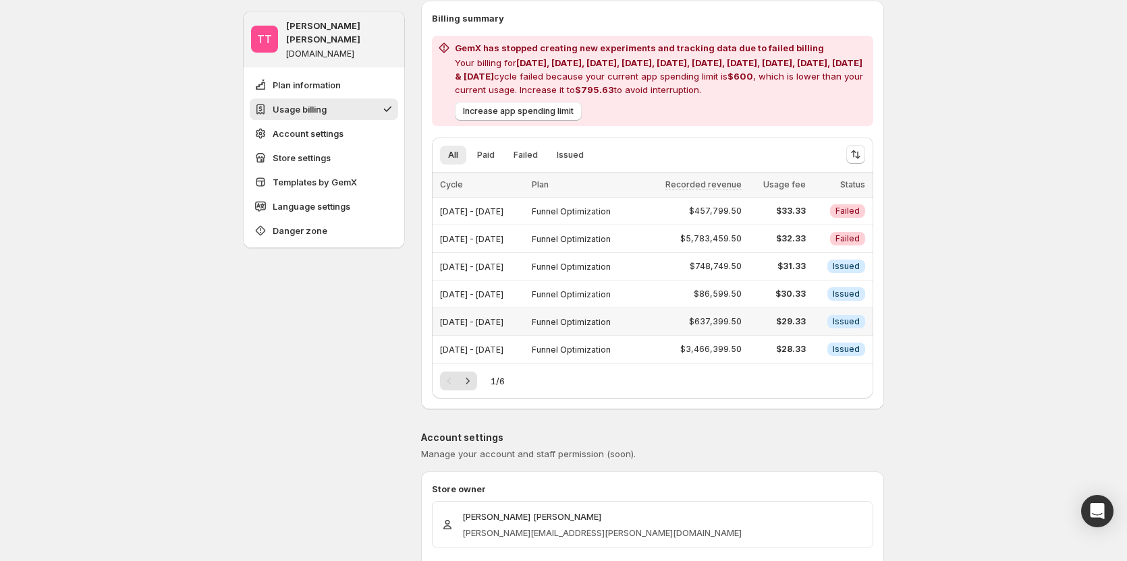
scroll to position [405, 0]
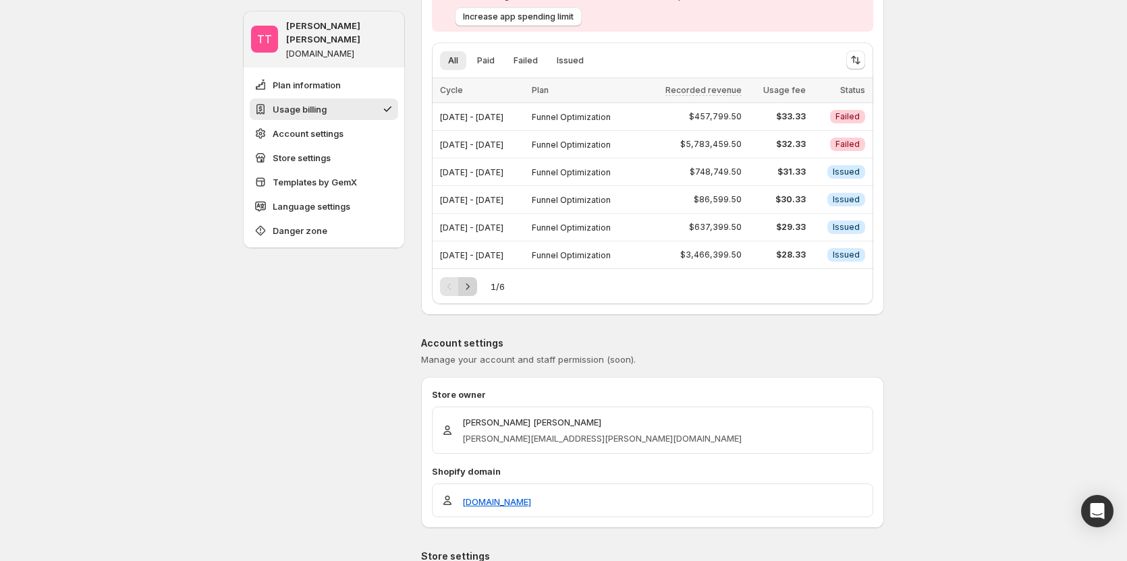
click at [469, 287] on icon "Next" at bounding box center [467, 286] width 13 height 13
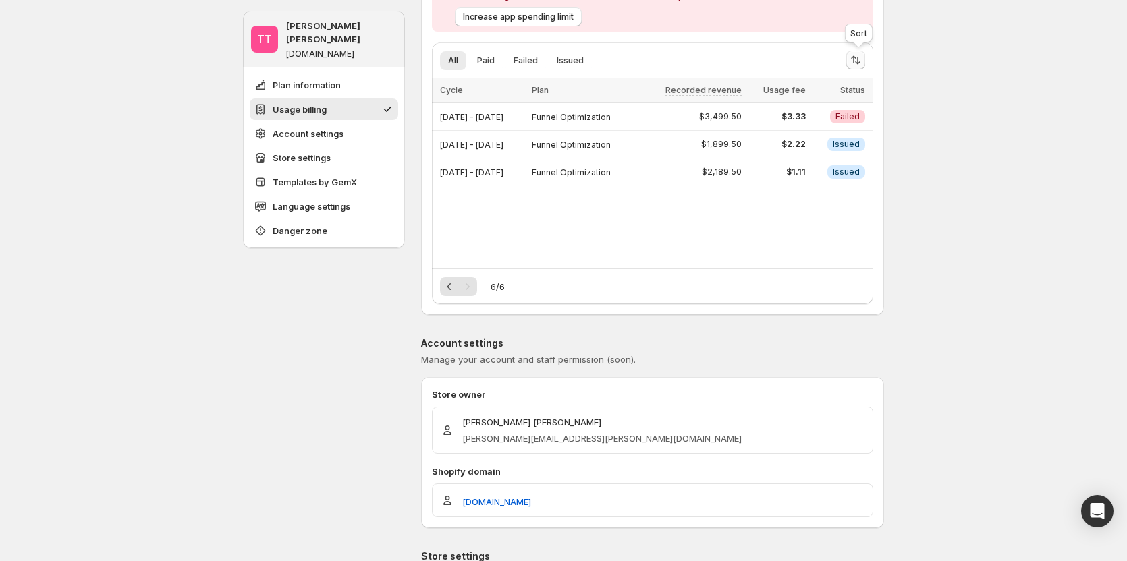
click at [854, 63] on icon "Sort the results" at bounding box center [855, 59] width 13 height 13
click at [829, 134] on span "Ascending" at bounding box center [817, 130] width 63 height 11
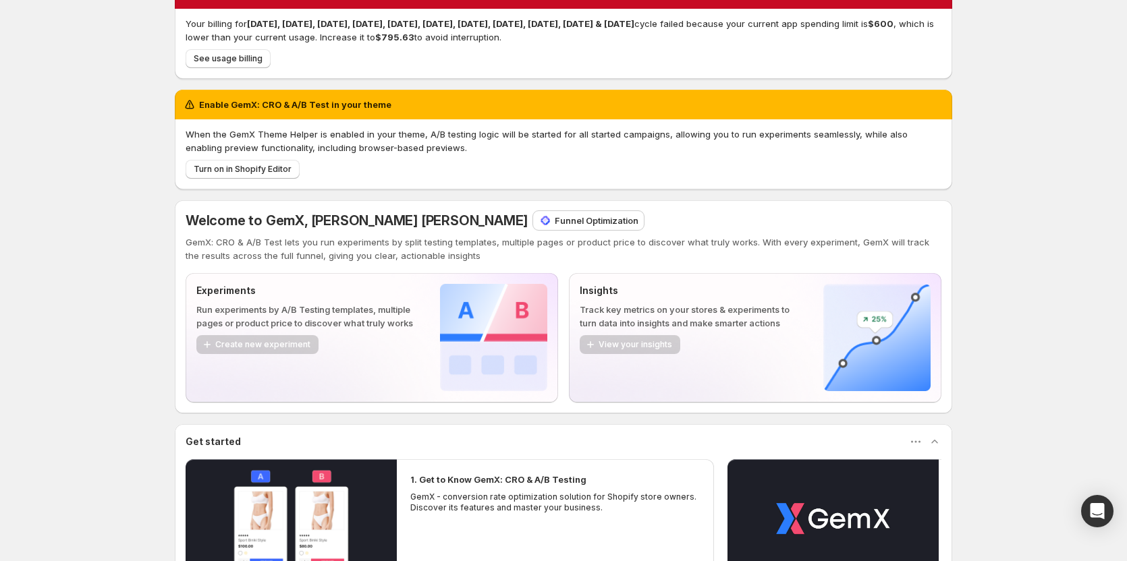
scroll to position [67, 0]
